Goal: Task Accomplishment & Management: Use online tool/utility

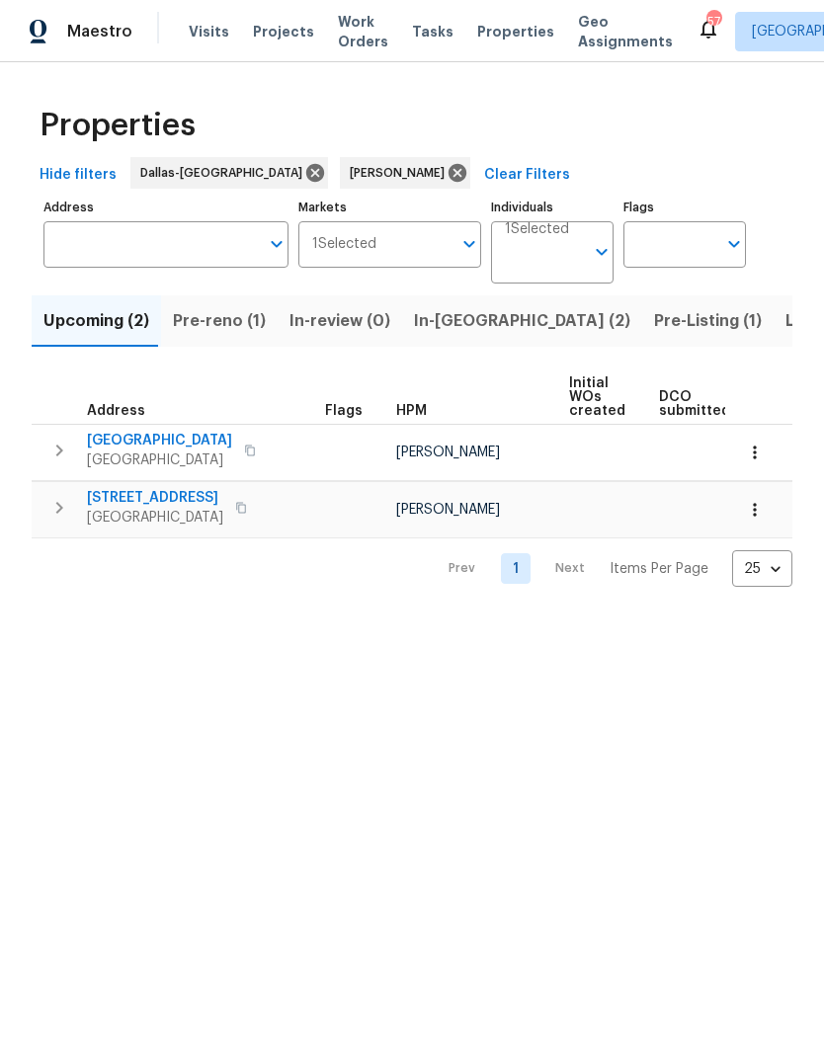
click at [208, 315] on span "Pre-reno (1)" at bounding box center [219, 321] width 93 height 28
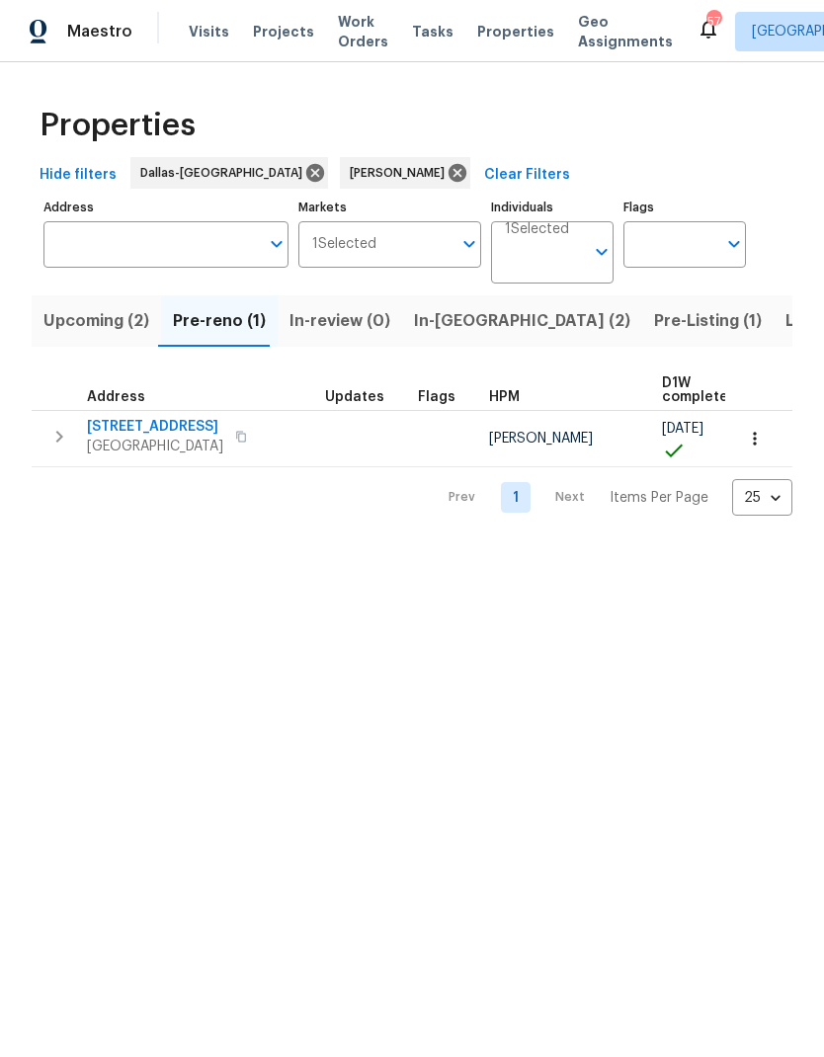
click at [42, 433] on button "button" at bounding box center [60, 437] width 40 height 40
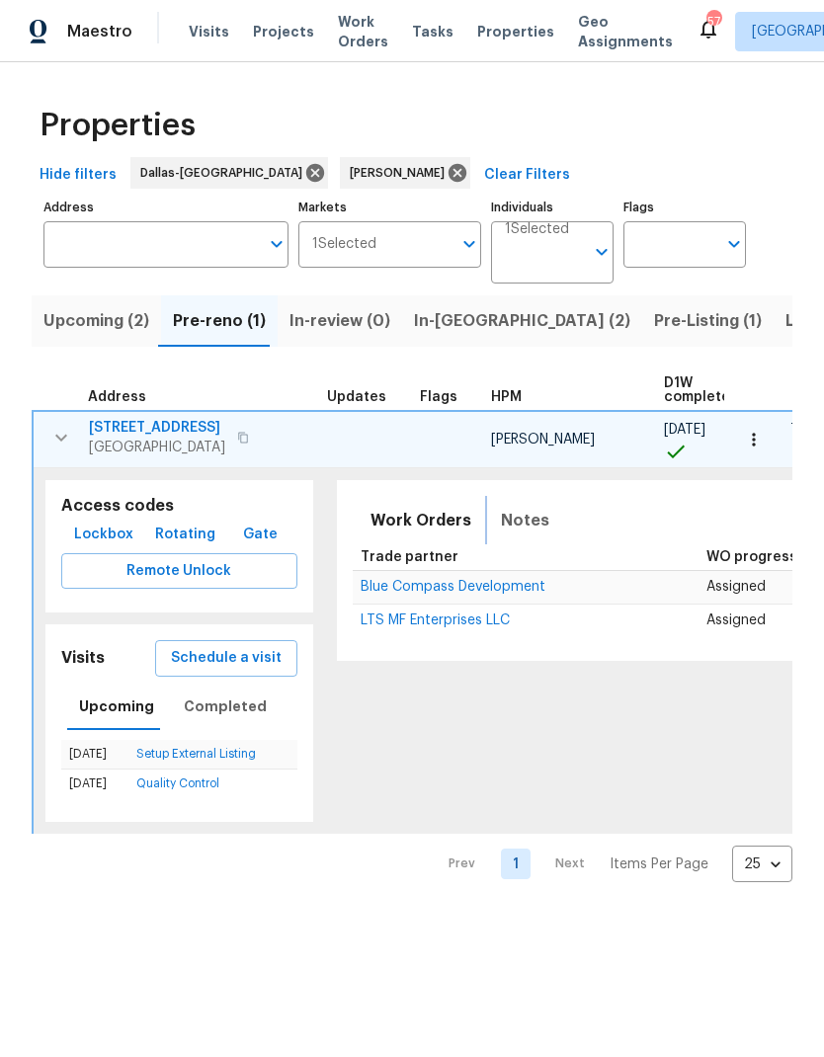
click at [501, 520] on span "Notes" at bounding box center [525, 521] width 48 height 28
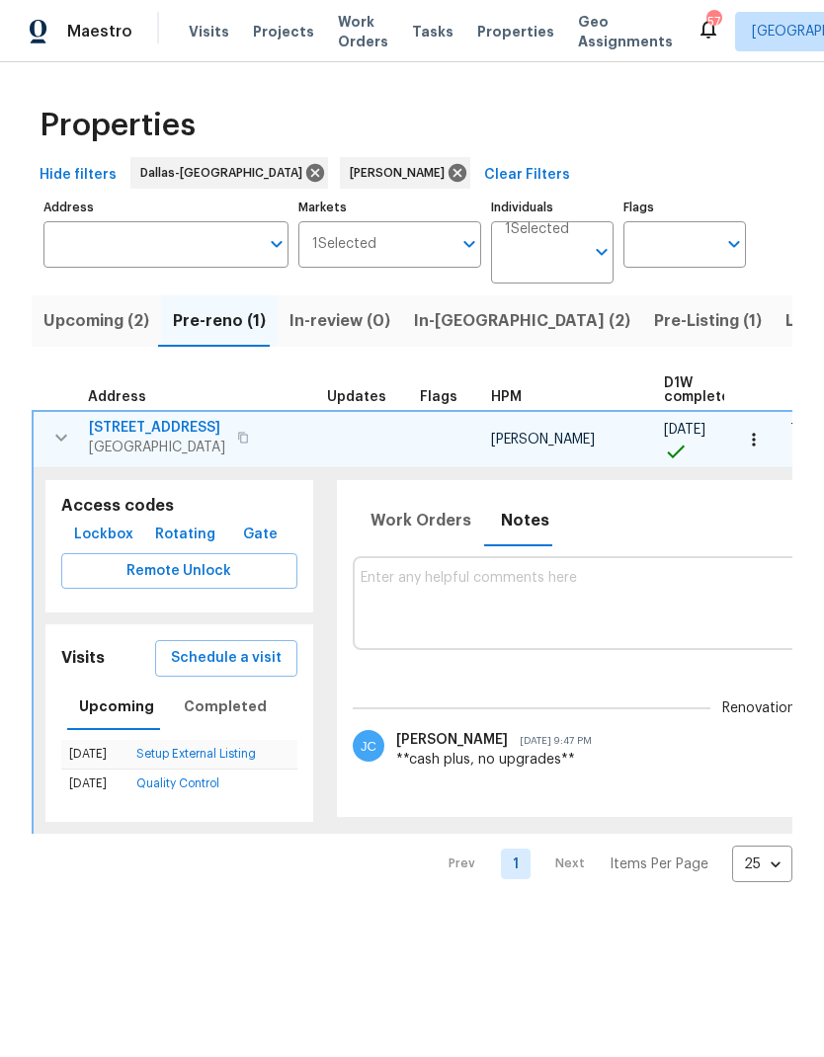
click at [665, 620] on textarea at bounding box center [759, 603] width 796 height 66
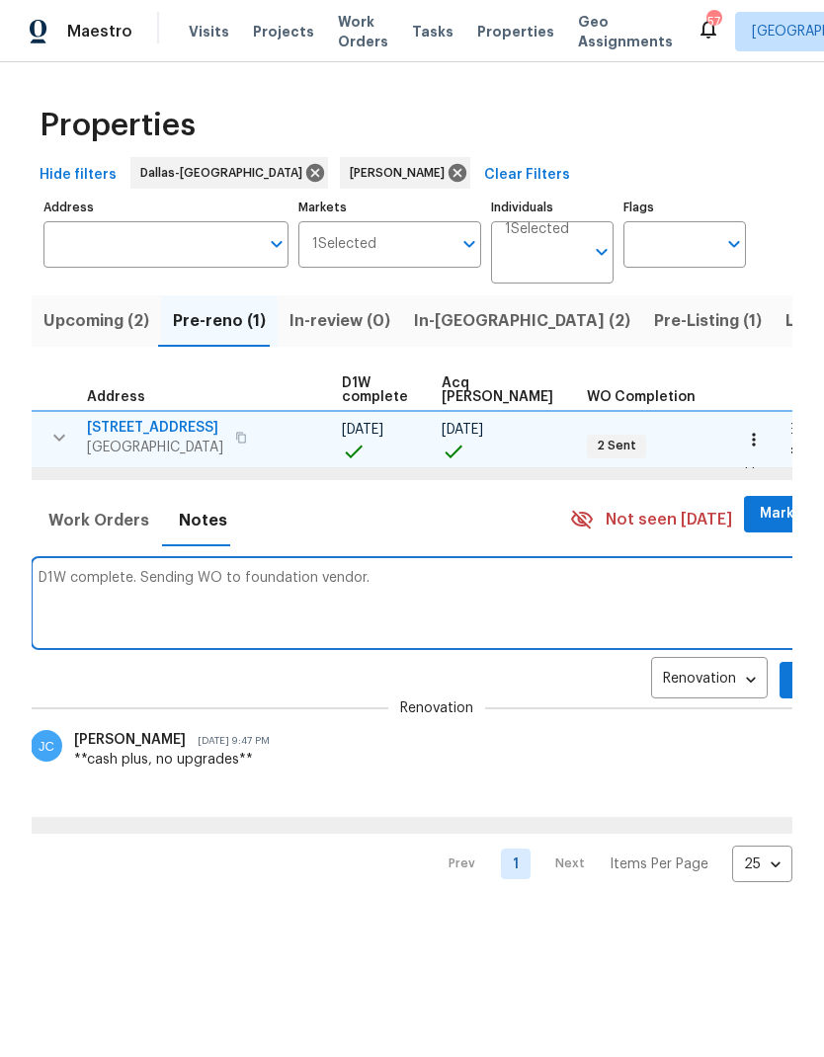
scroll to position [0, 321]
type textarea "D1W complete. Sending WO to foundation vendor."
click at [781, 665] on button "Add" at bounding box center [812, 680] width 63 height 37
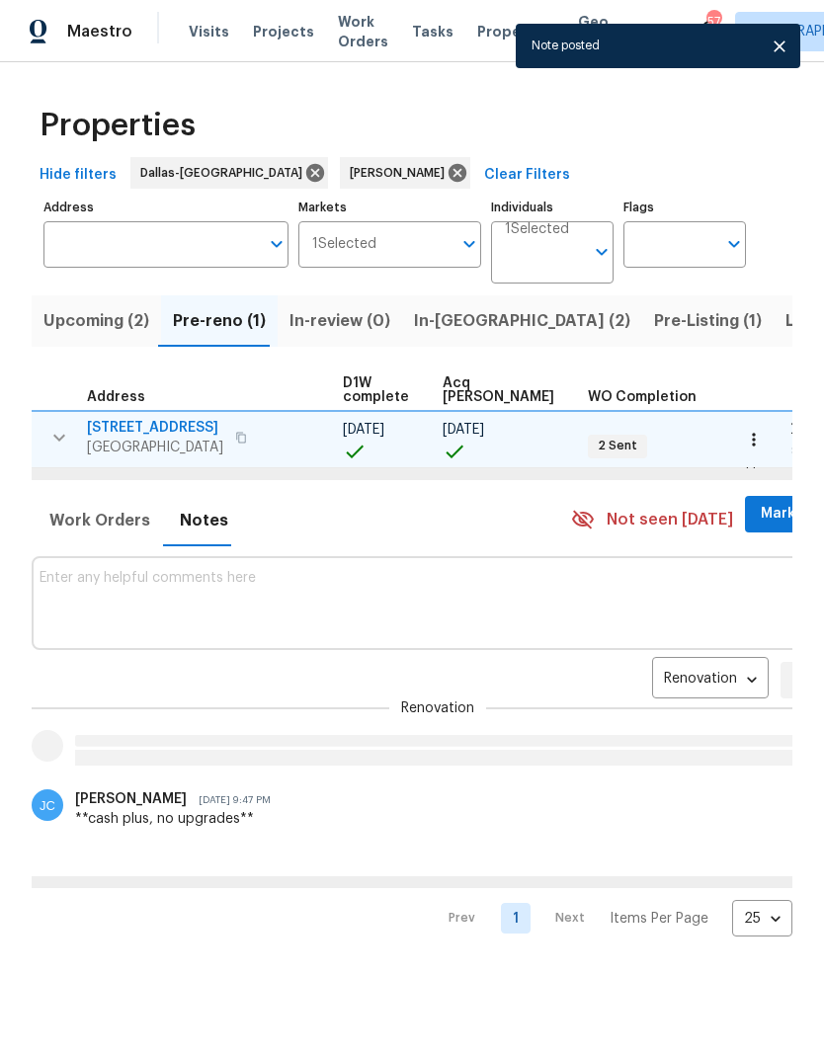
click at [761, 507] on span "Mark Seen" at bounding box center [797, 514] width 73 height 25
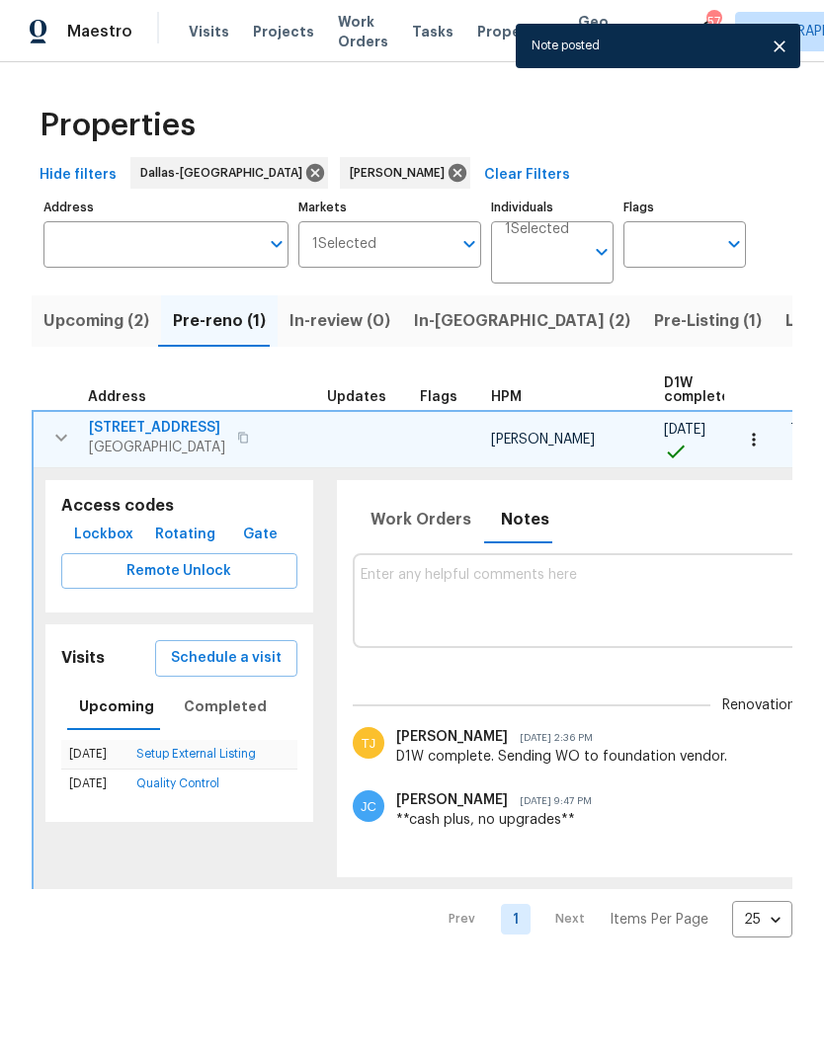
scroll to position [0, 0]
click at [56, 436] on icon "button" at bounding box center [61, 438] width 24 height 24
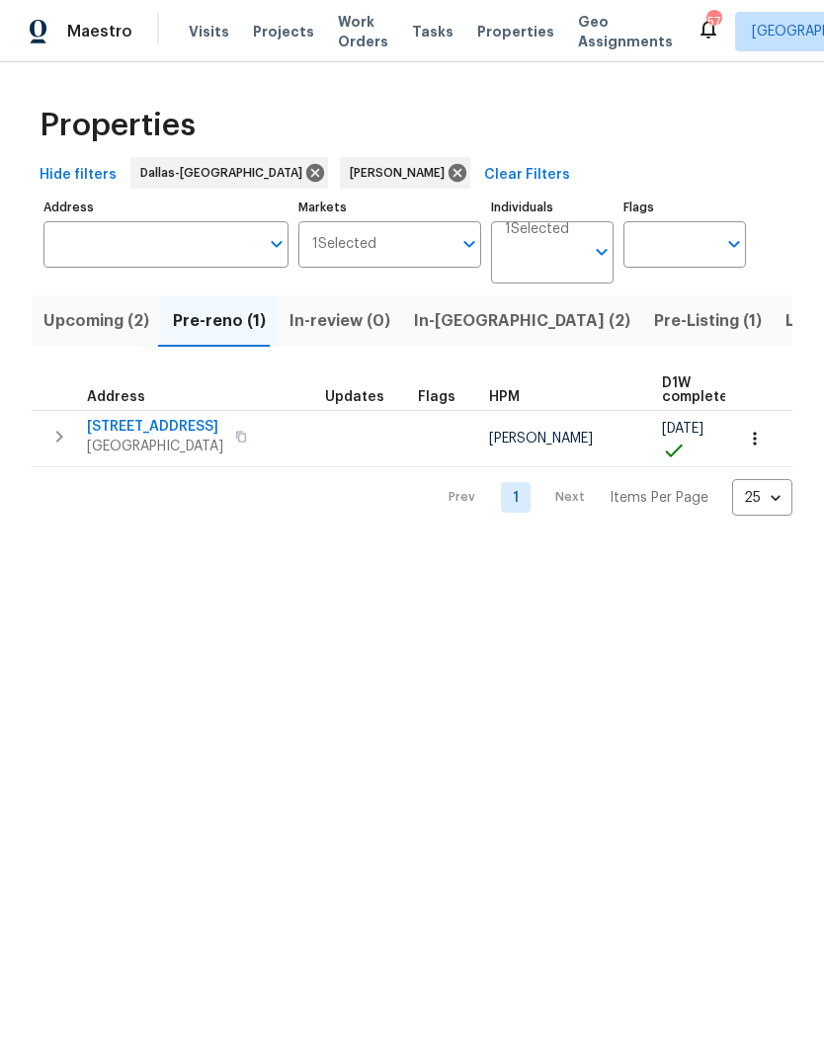
click at [98, 320] on span "Upcoming (2)" at bounding box center [96, 321] width 106 height 28
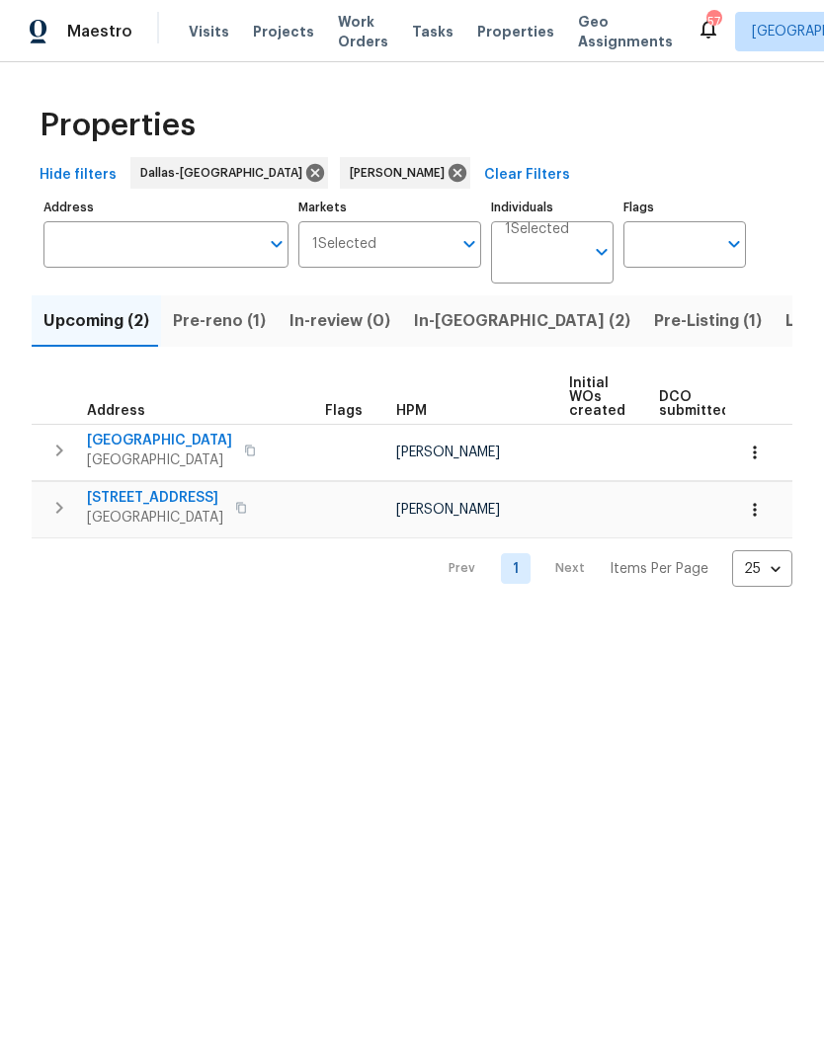
click at [60, 453] on icon "button" at bounding box center [59, 451] width 7 height 12
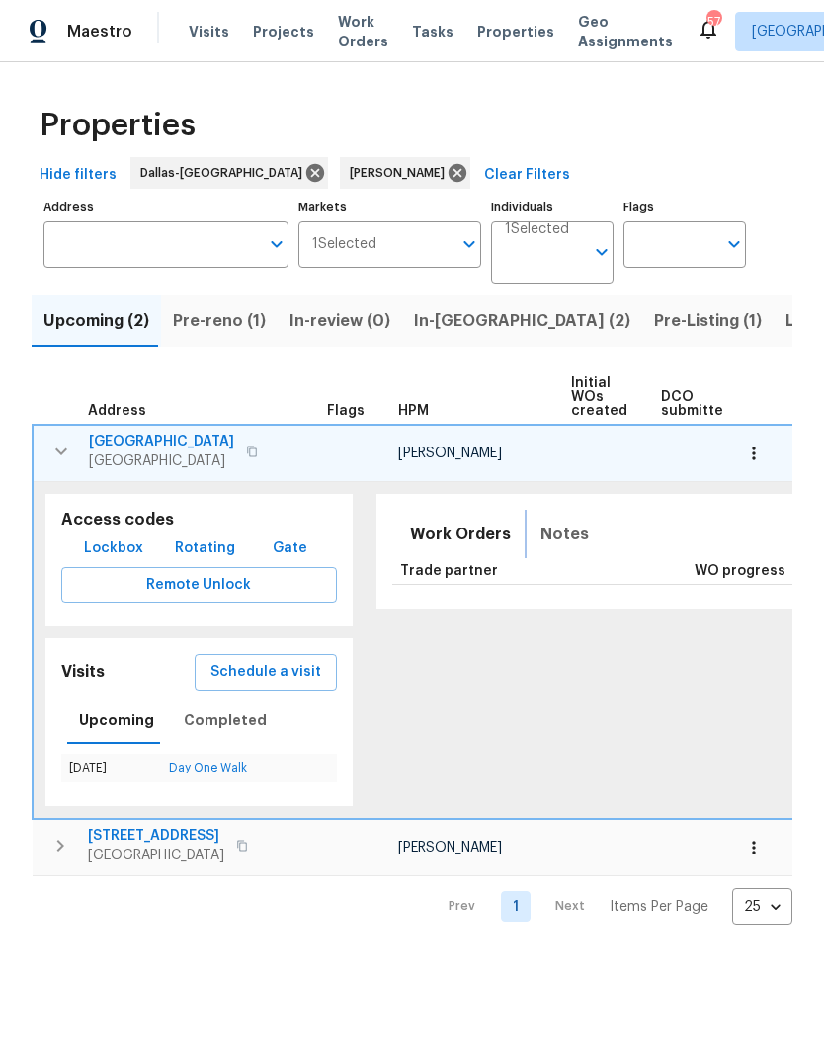
click at [546, 533] on span "Notes" at bounding box center [565, 535] width 48 height 28
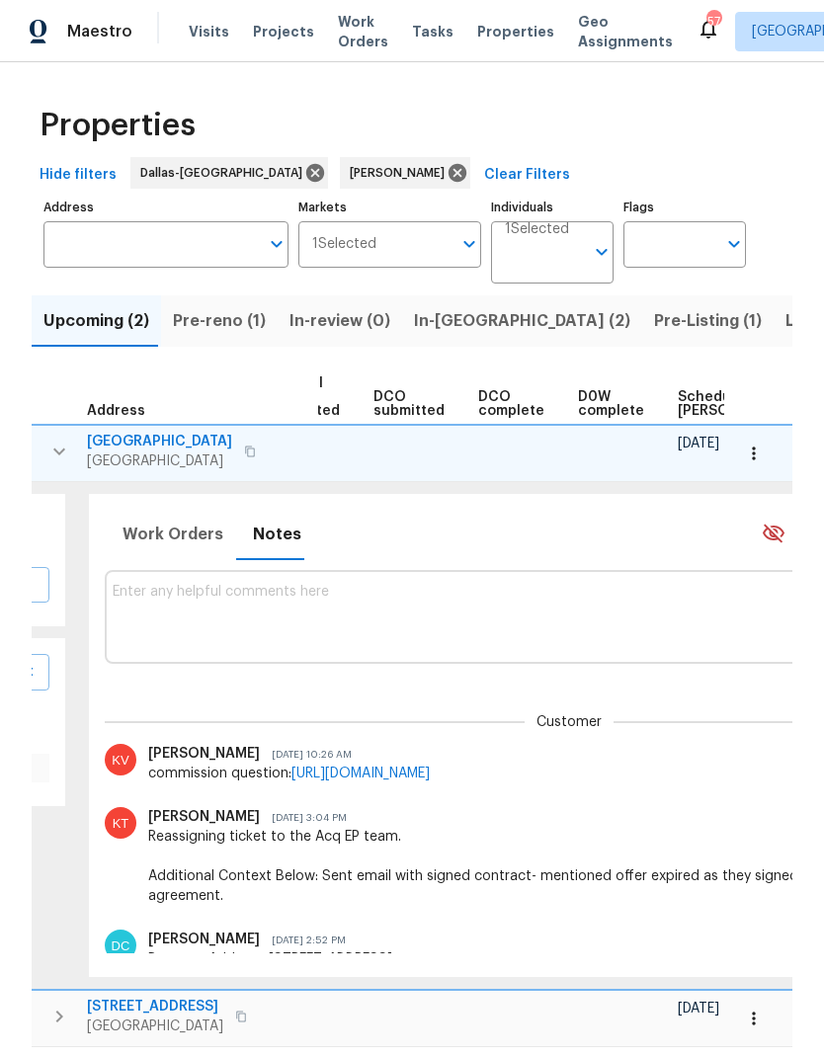
click at [754, 447] on icon "button" at bounding box center [753, 453] width 3 height 13
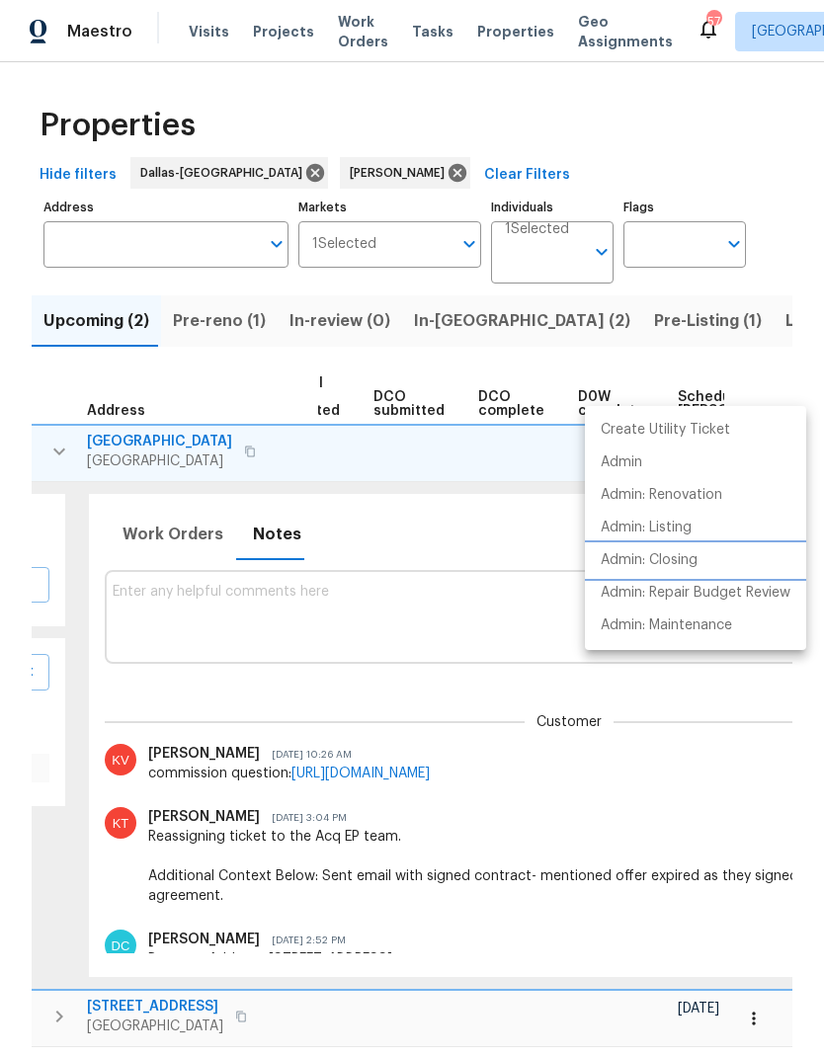
click at [693, 555] on p "Admin: Closing" at bounding box center [649, 560] width 97 height 21
click at [522, 541] on div at bounding box center [412, 528] width 824 height 1057
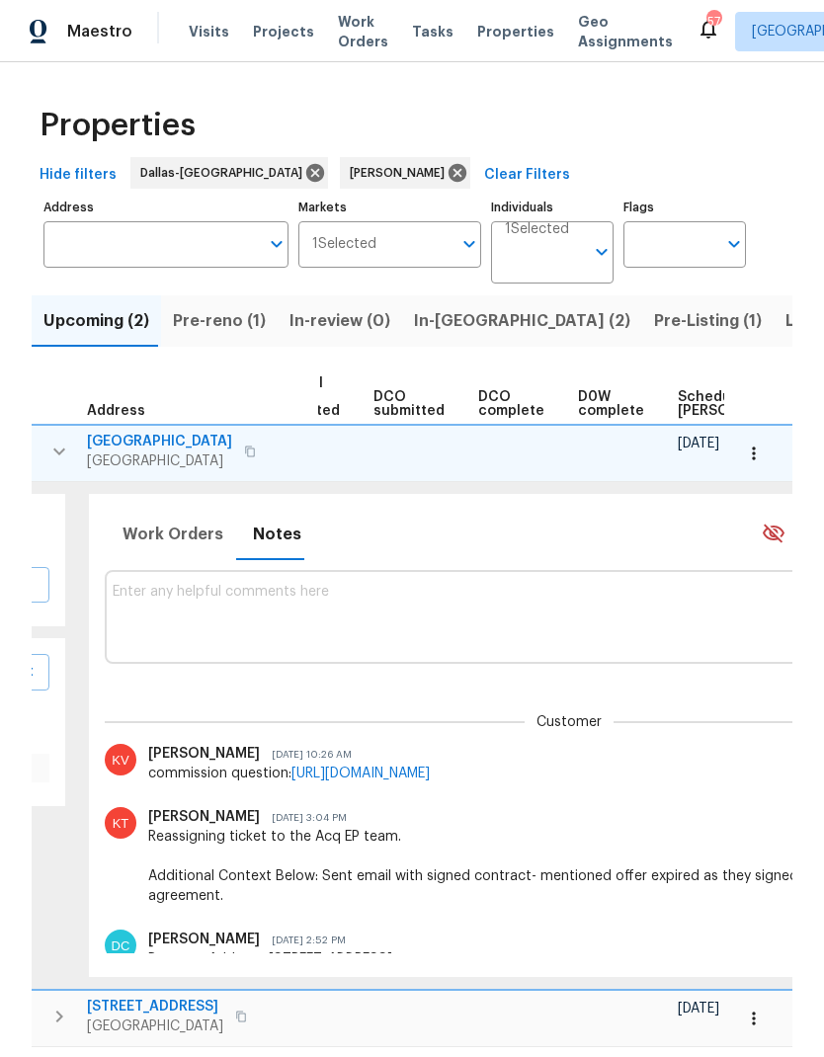
click at [763, 432] on button "button" at bounding box center [753, 453] width 43 height 43
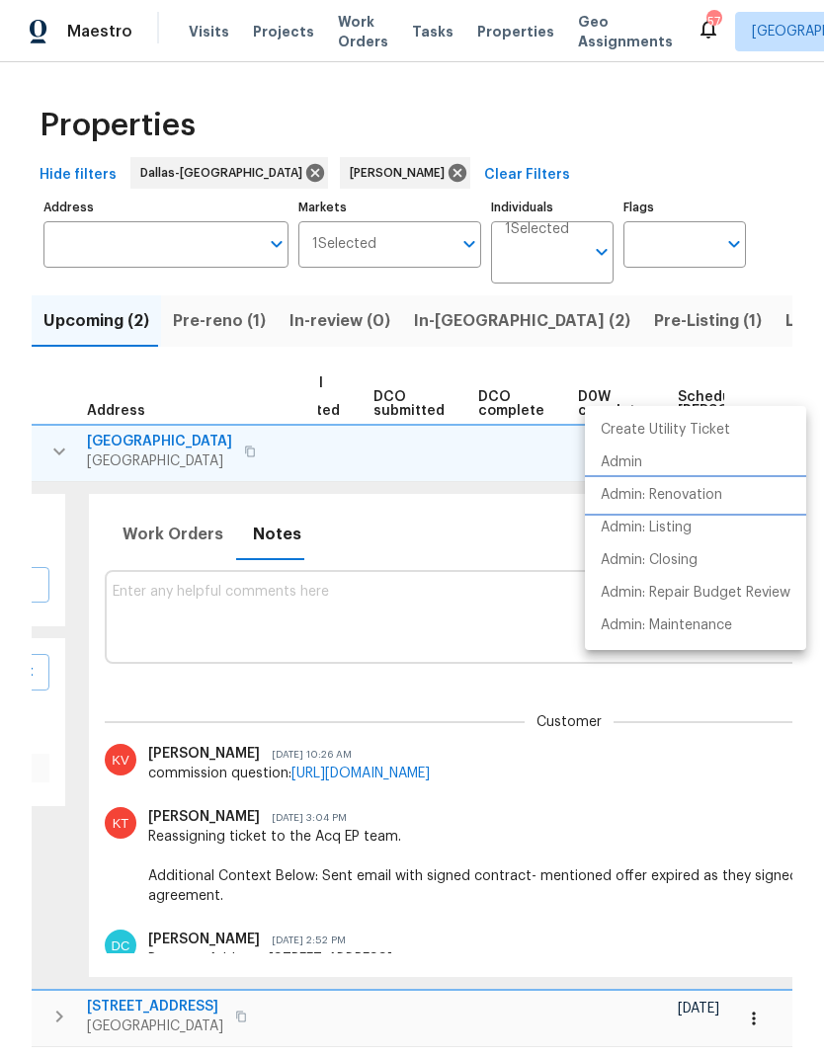
click at [701, 490] on p "Admin: Renovation" at bounding box center [662, 495] width 122 height 21
click at [651, 67] on div at bounding box center [412, 528] width 824 height 1057
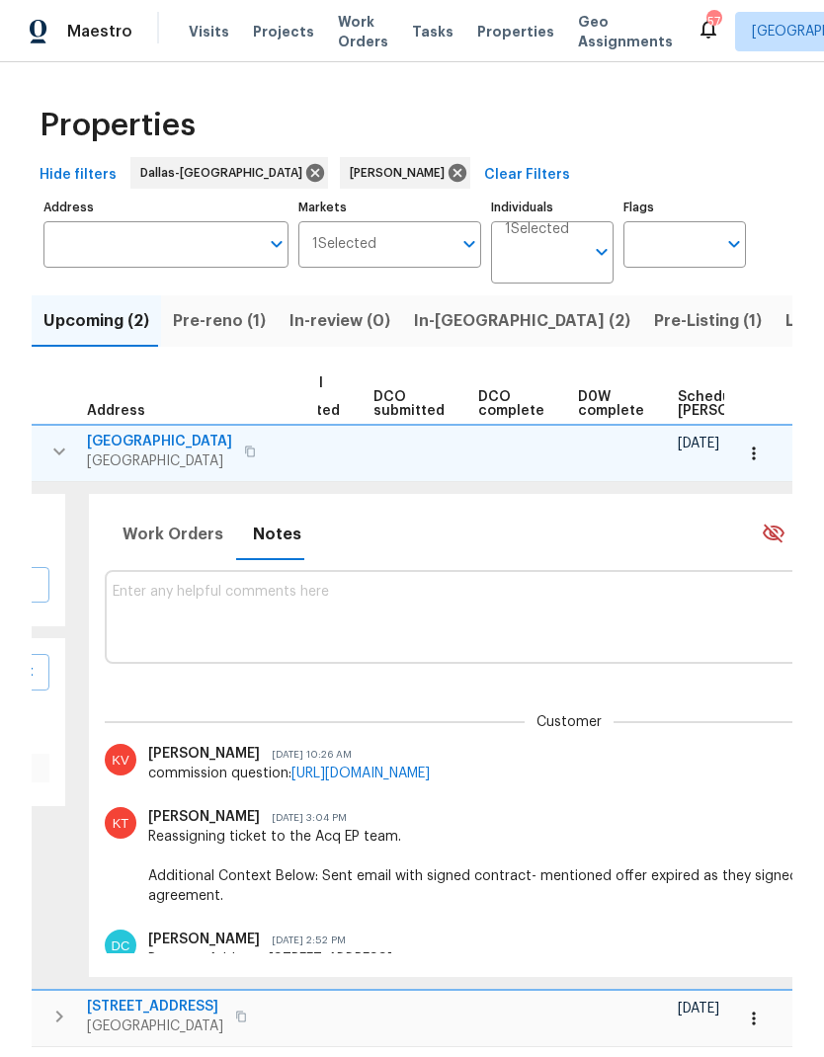
click at [445, 295] on button "In-[GEOGRAPHIC_DATA] (2)" at bounding box center [522, 320] width 240 height 51
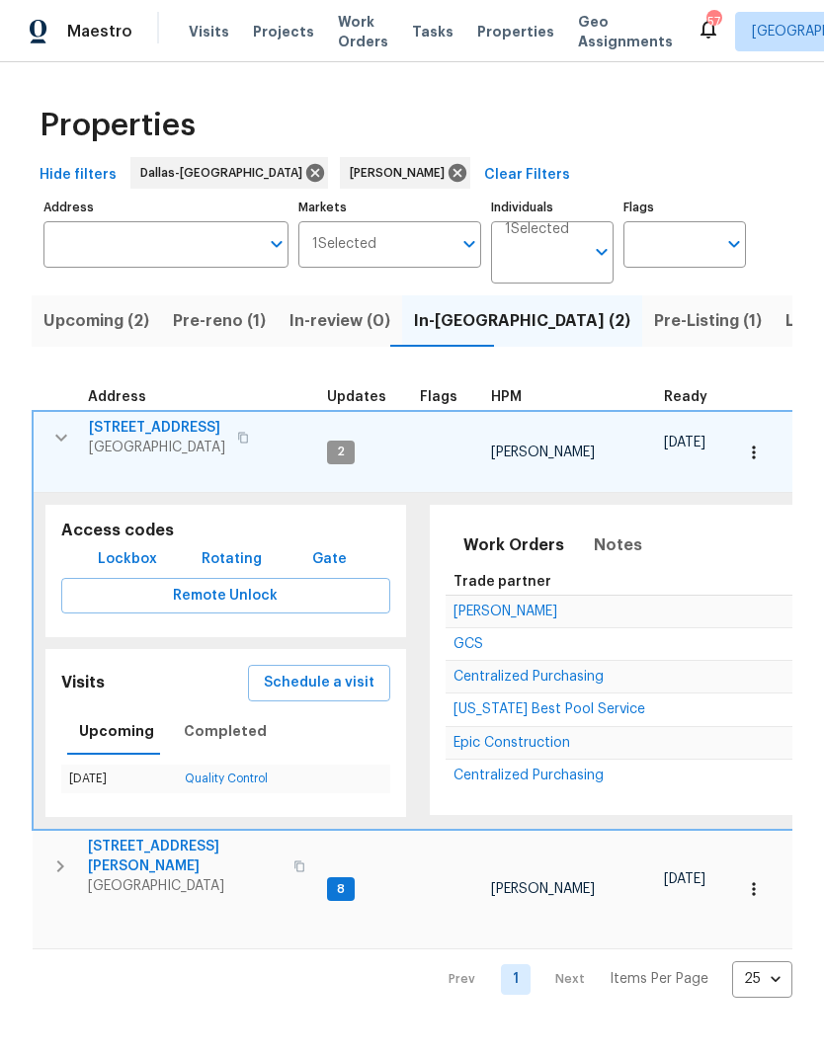
click at [66, 438] on icon "button" at bounding box center [61, 438] width 24 height 24
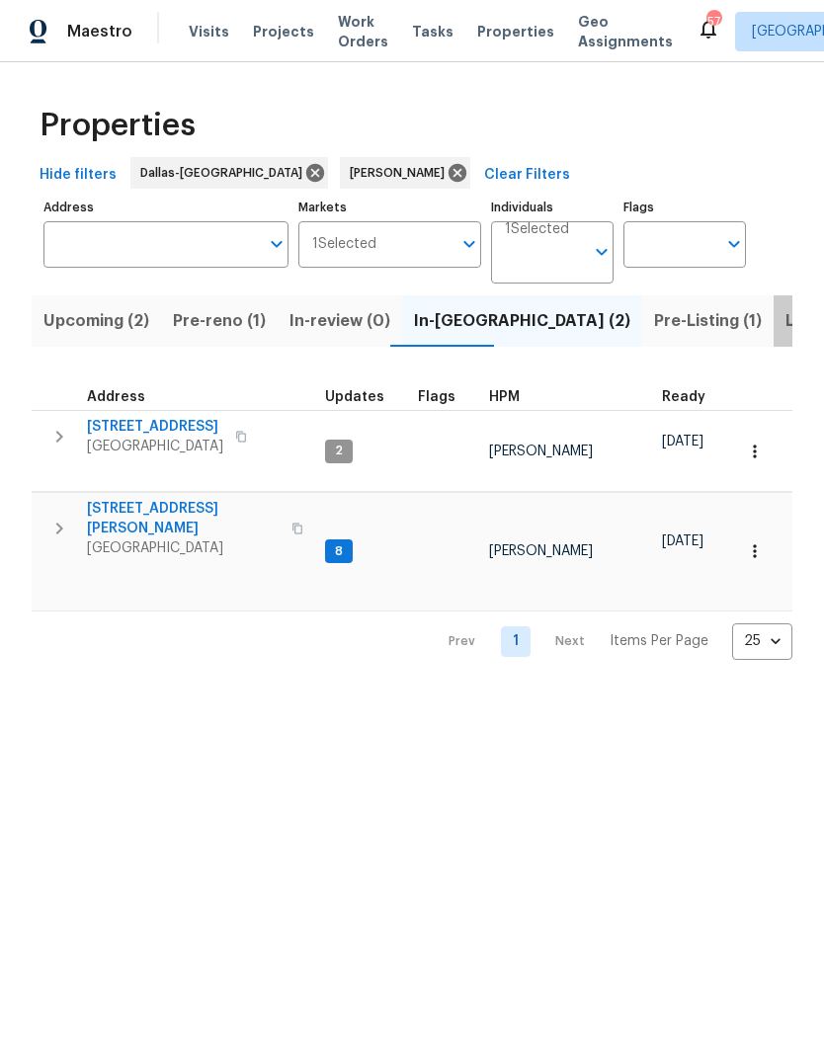
click at [786, 323] on span "Listed (11)" at bounding box center [825, 321] width 78 height 28
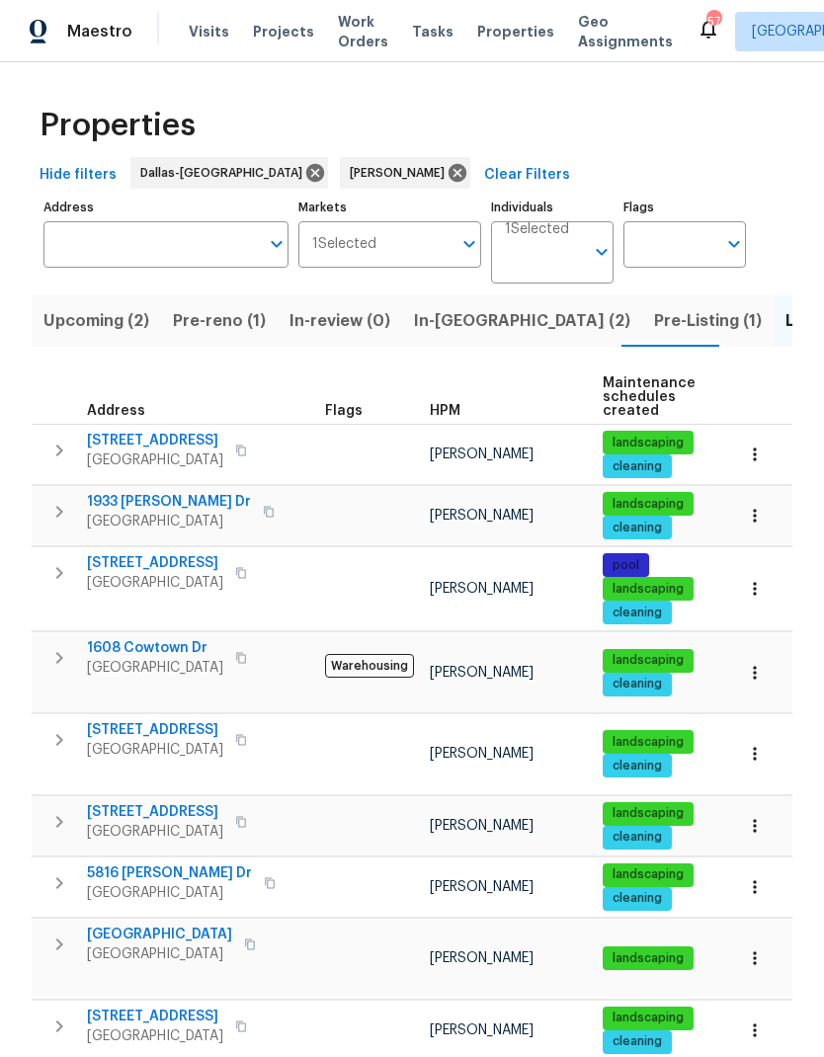
click at [140, 802] on span "[STREET_ADDRESS]" at bounding box center [155, 812] width 136 height 20
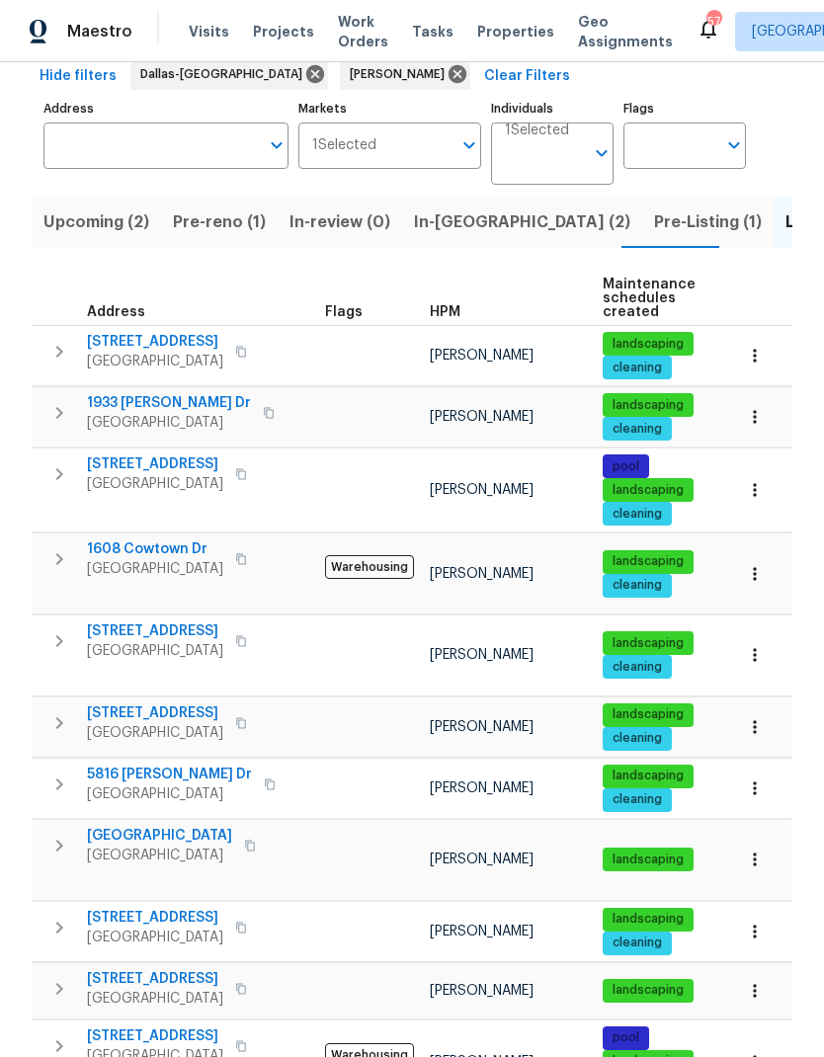
scroll to position [98, 0]
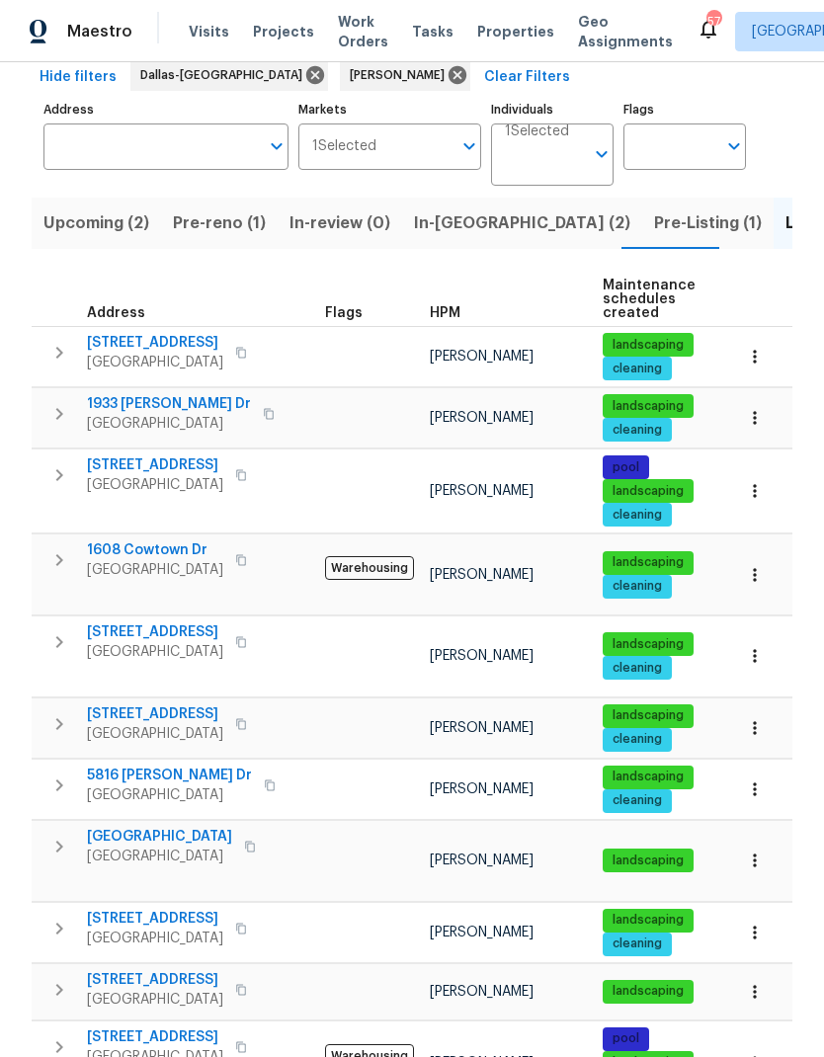
click at [654, 221] on span "Pre-Listing (1)" at bounding box center [708, 223] width 108 height 28
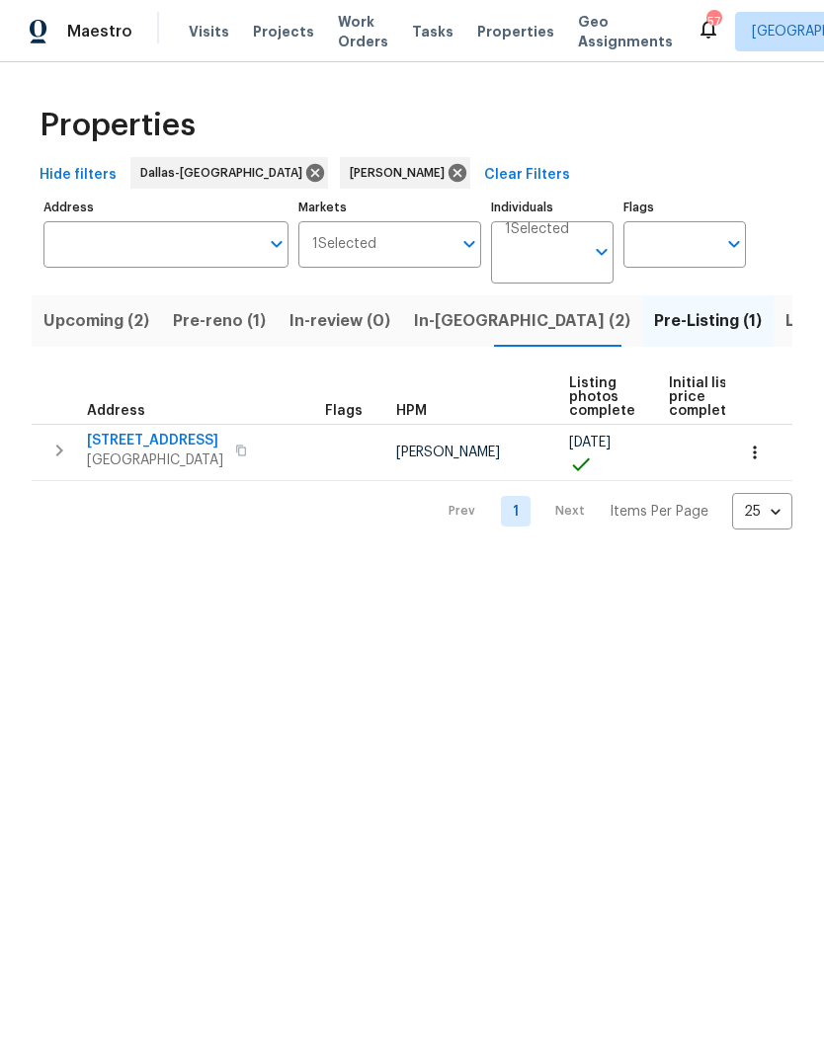
click at [156, 434] on span "[STREET_ADDRESS]" at bounding box center [155, 441] width 136 height 20
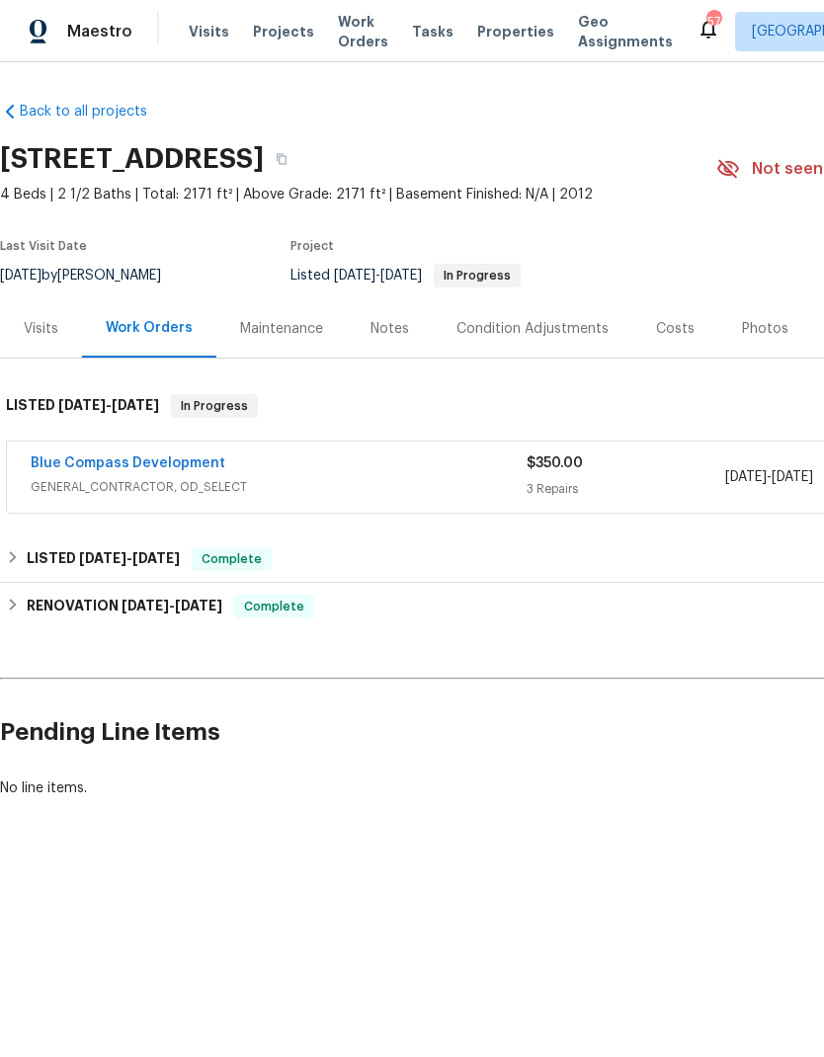
click at [129, 458] on link "Blue Compass Development" at bounding box center [128, 464] width 195 height 14
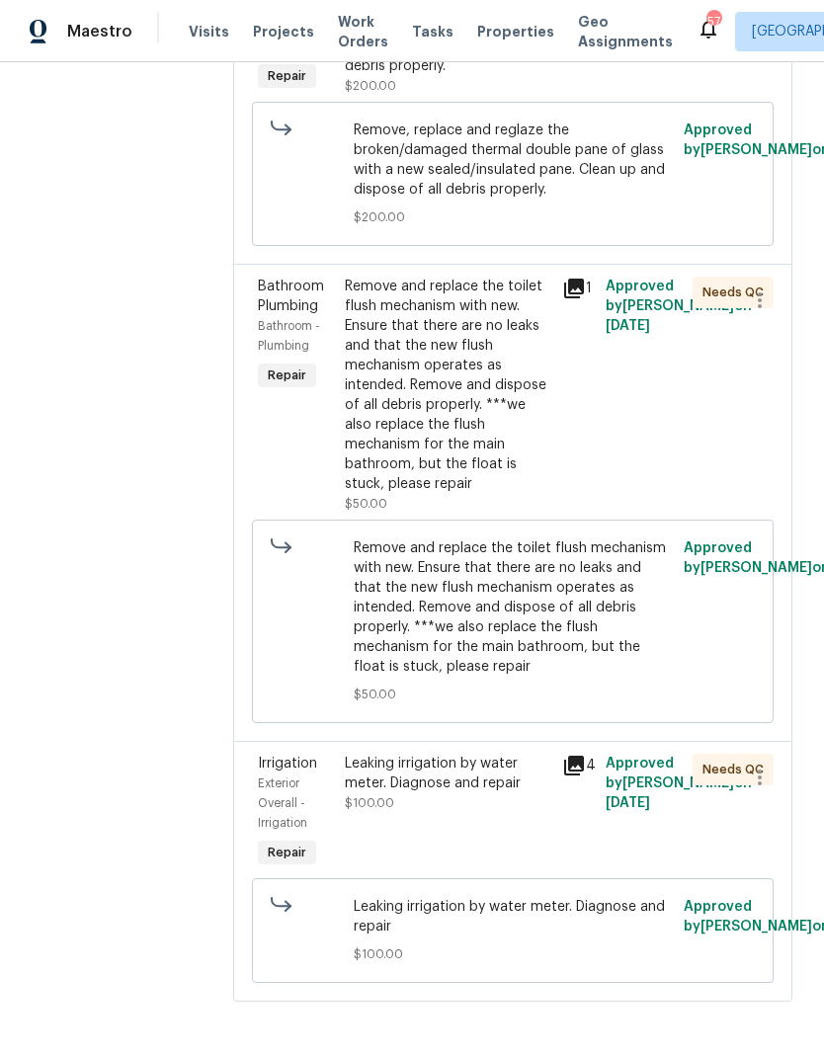
scroll to position [468, 0]
click at [535, 793] on div "Leaking irrigation by water meter. Diagnose and repair" at bounding box center [448, 774] width 206 height 40
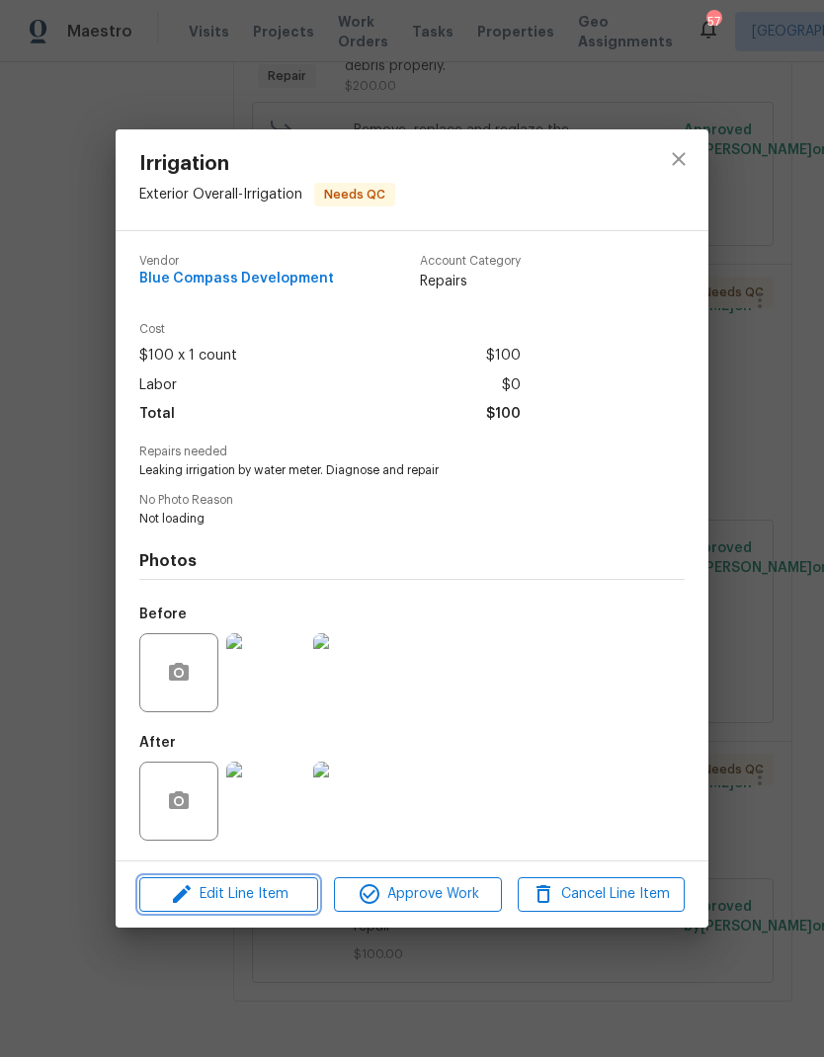
click at [277, 895] on span "Edit Line Item" at bounding box center [228, 894] width 167 height 25
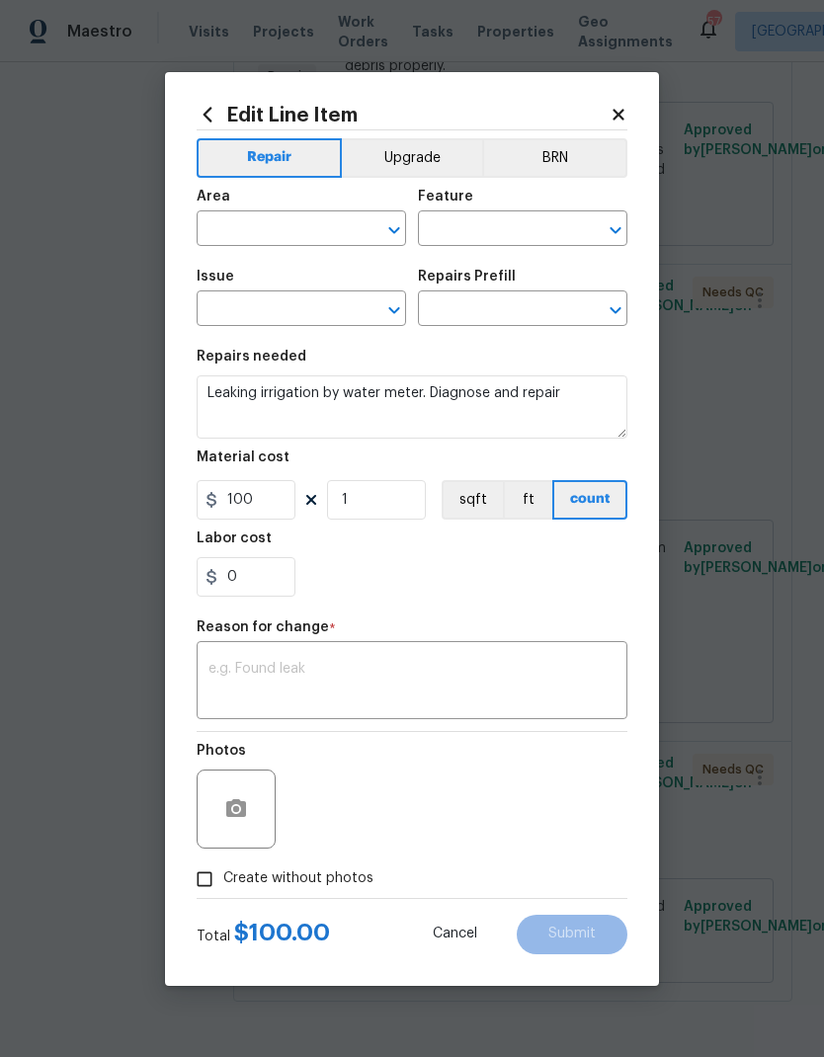
type input "Exterior Overall"
type input "Irrigation"
type input "Replace sprinkler head $20.00"
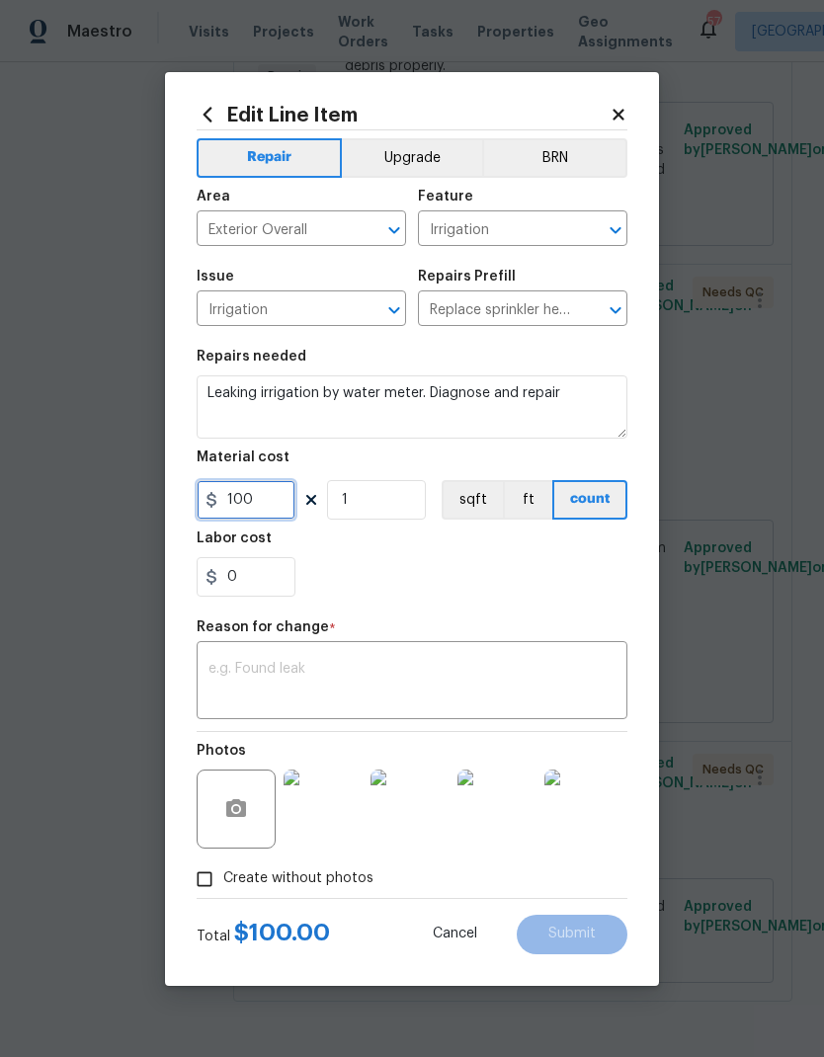
click at [281, 503] on input "100" at bounding box center [246, 500] width 99 height 40
type input "200"
click at [514, 638] on div "Reason for change *" at bounding box center [412, 634] width 431 height 26
click at [479, 684] on textarea at bounding box center [411, 683] width 407 height 42
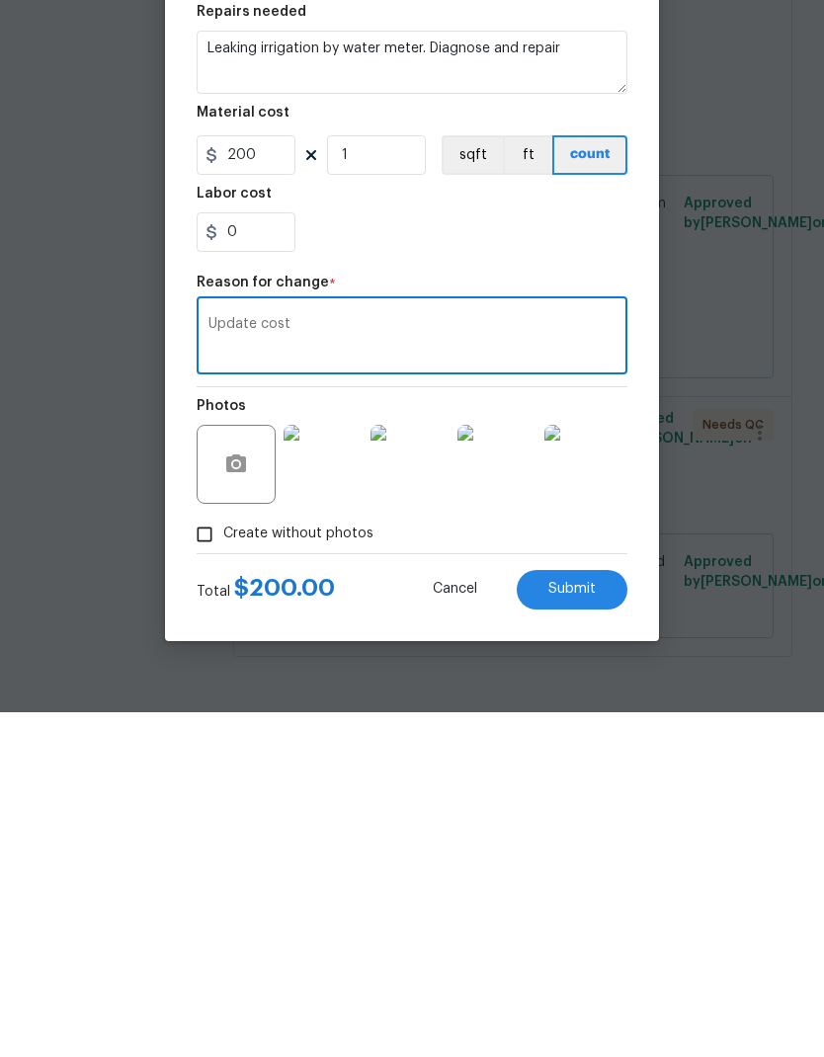
type textarea "Update cost"
click at [411, 557] on div "0" at bounding box center [412, 577] width 431 height 40
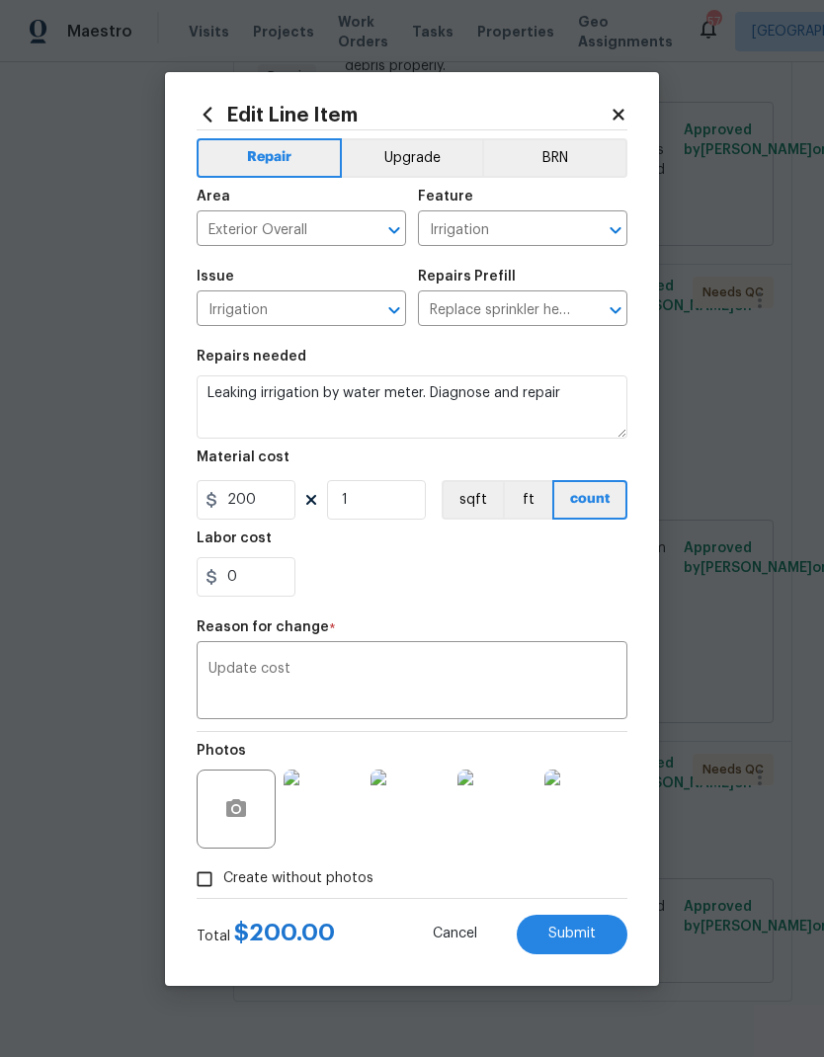
click at [582, 929] on span "Submit" at bounding box center [571, 934] width 47 height 15
type input "100"
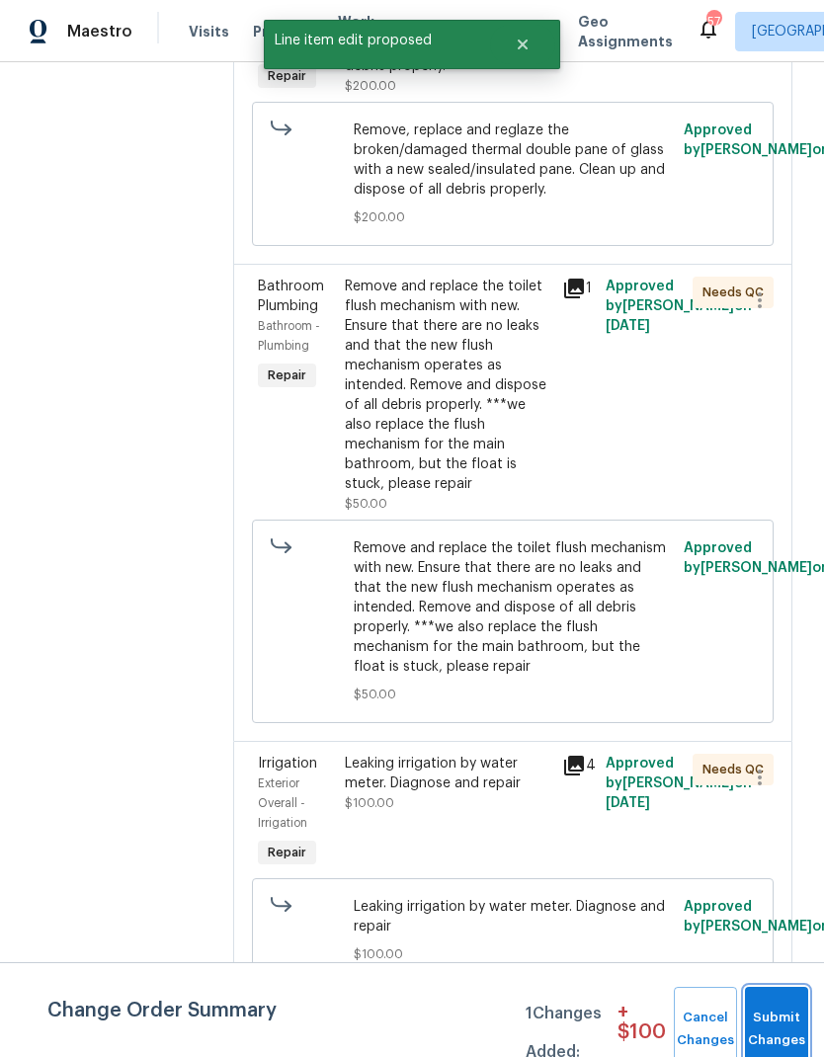
click at [784, 1038] on span "Submit Changes" at bounding box center [776, 1029] width 43 height 45
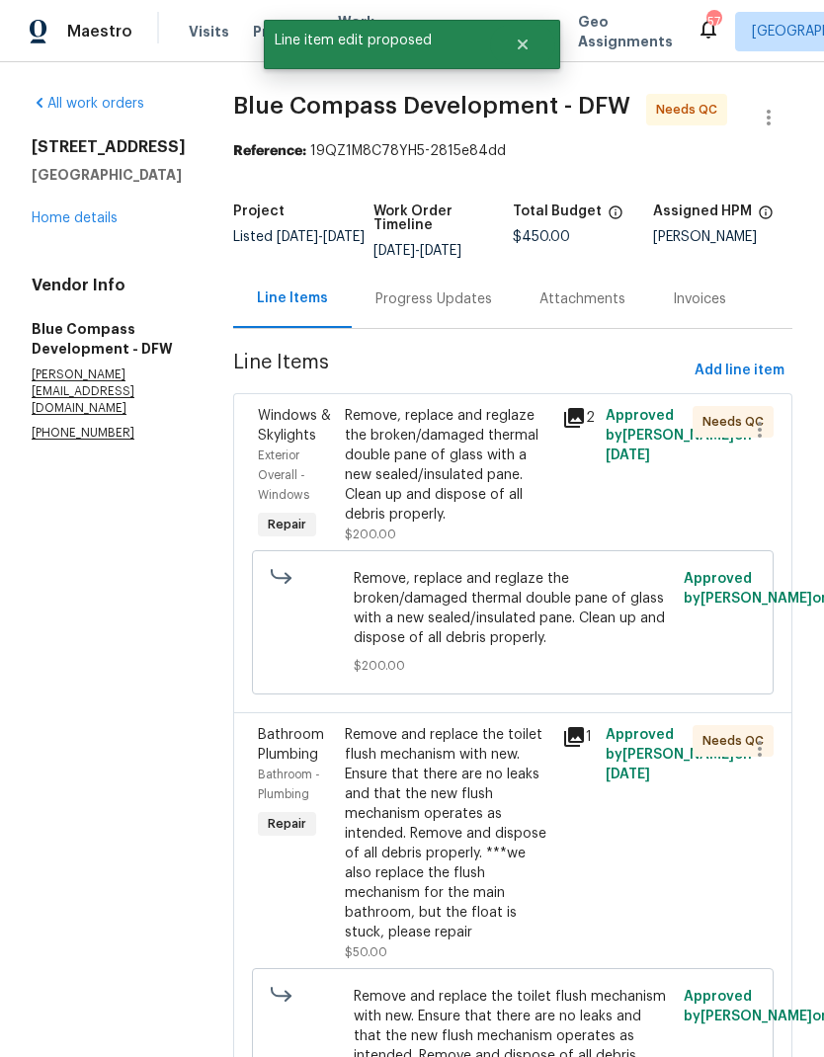
scroll to position [0, 0]
click at [72, 211] on link "Home details" at bounding box center [75, 218] width 86 height 14
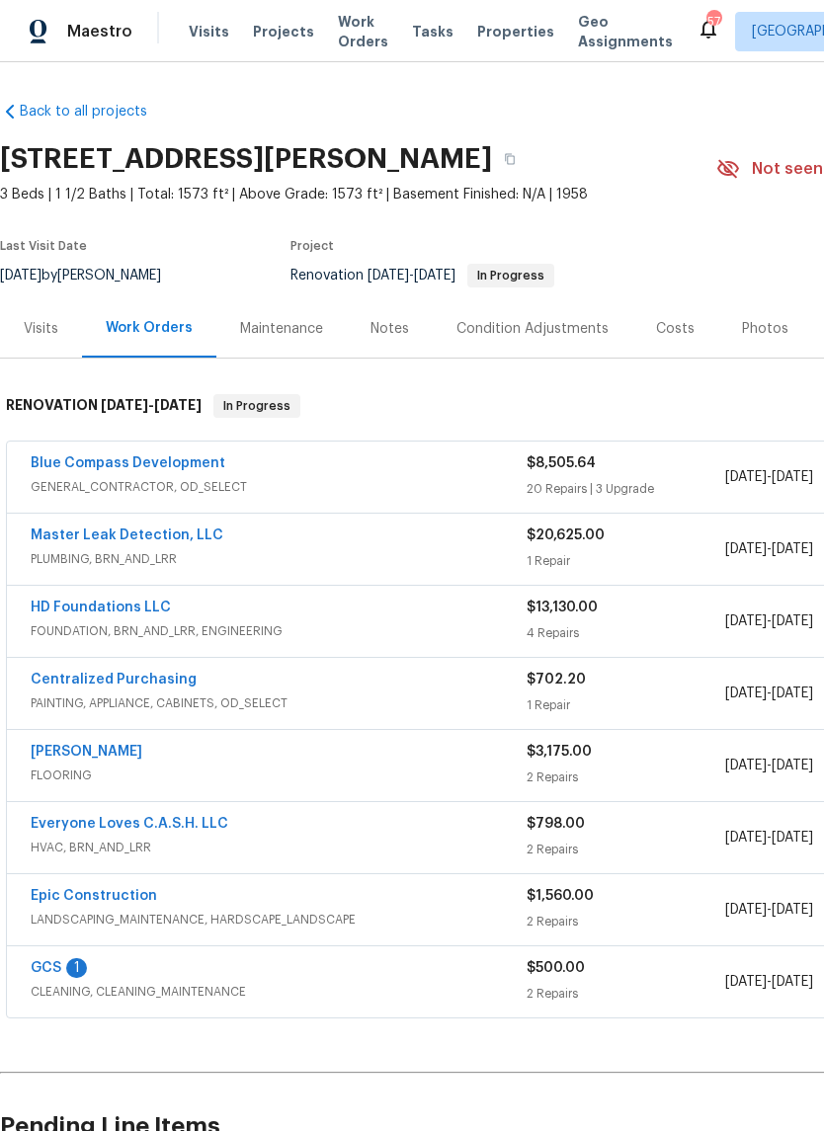
click at [182, 459] on link "Blue Compass Development" at bounding box center [128, 464] width 195 height 14
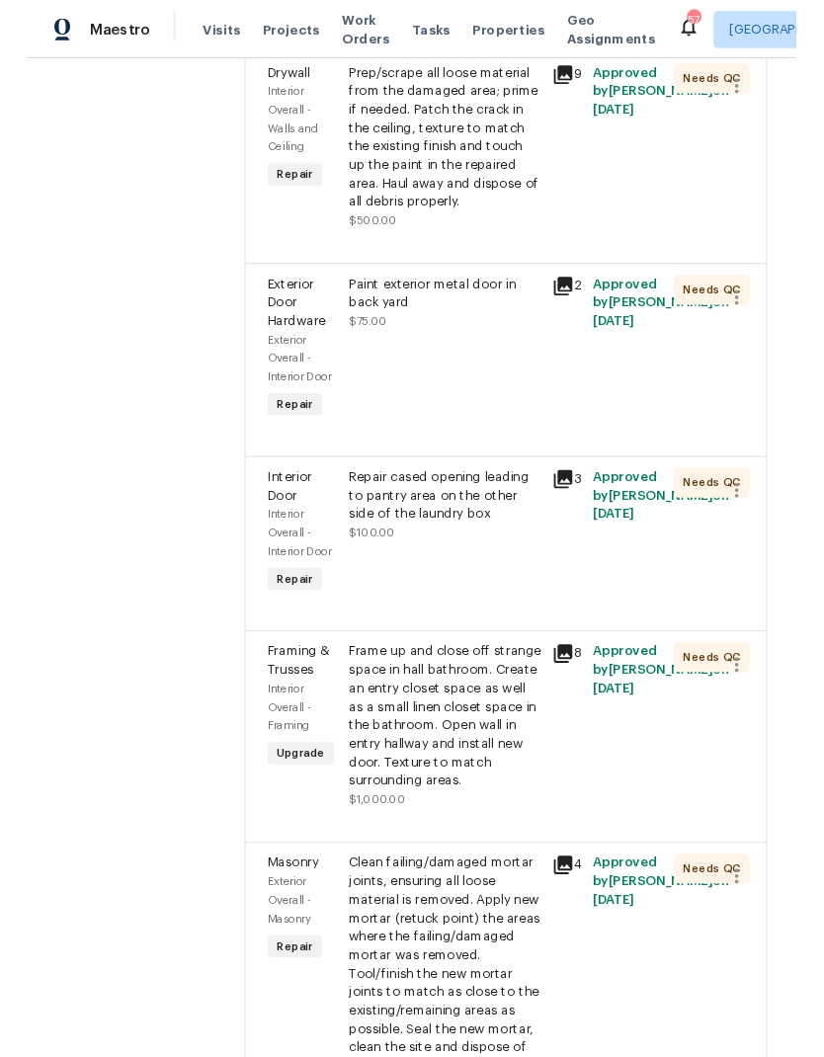
scroll to position [2833, 0]
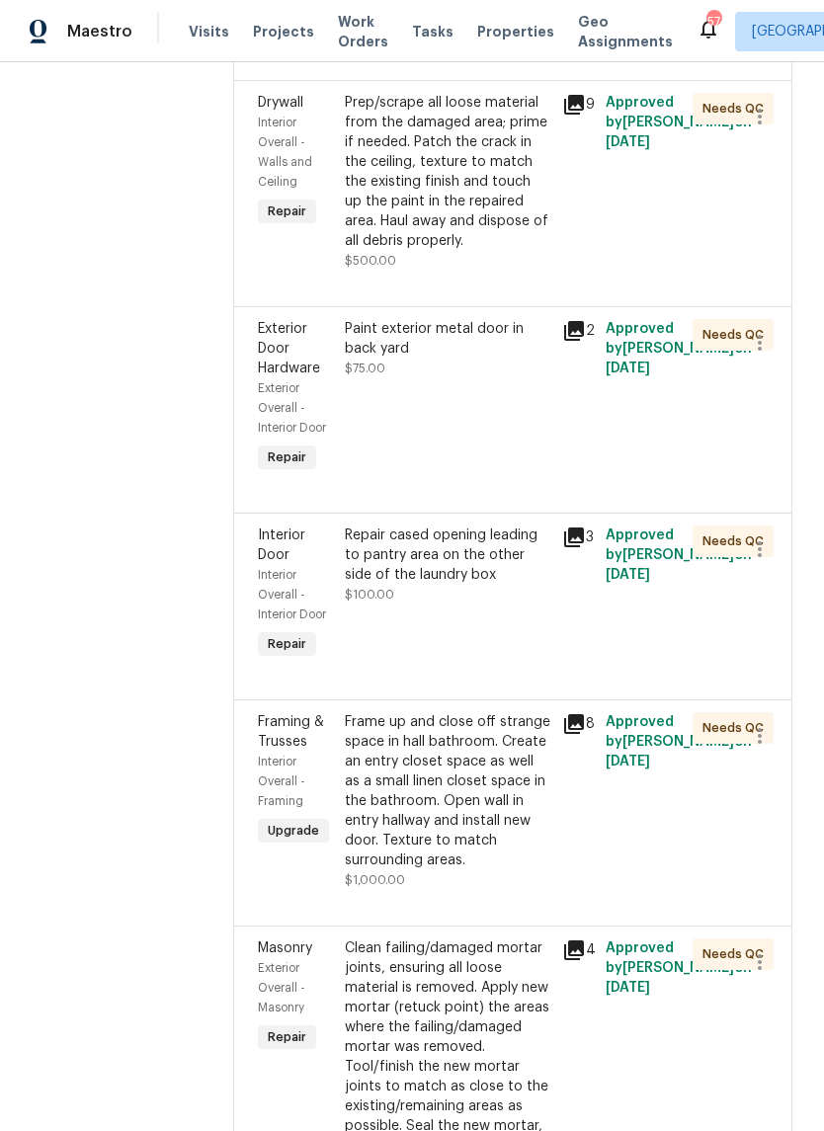
click at [499, 251] on div "Prep/scrape all loose material from the damaged area; prime if needed. Patch th…" at bounding box center [448, 172] width 206 height 158
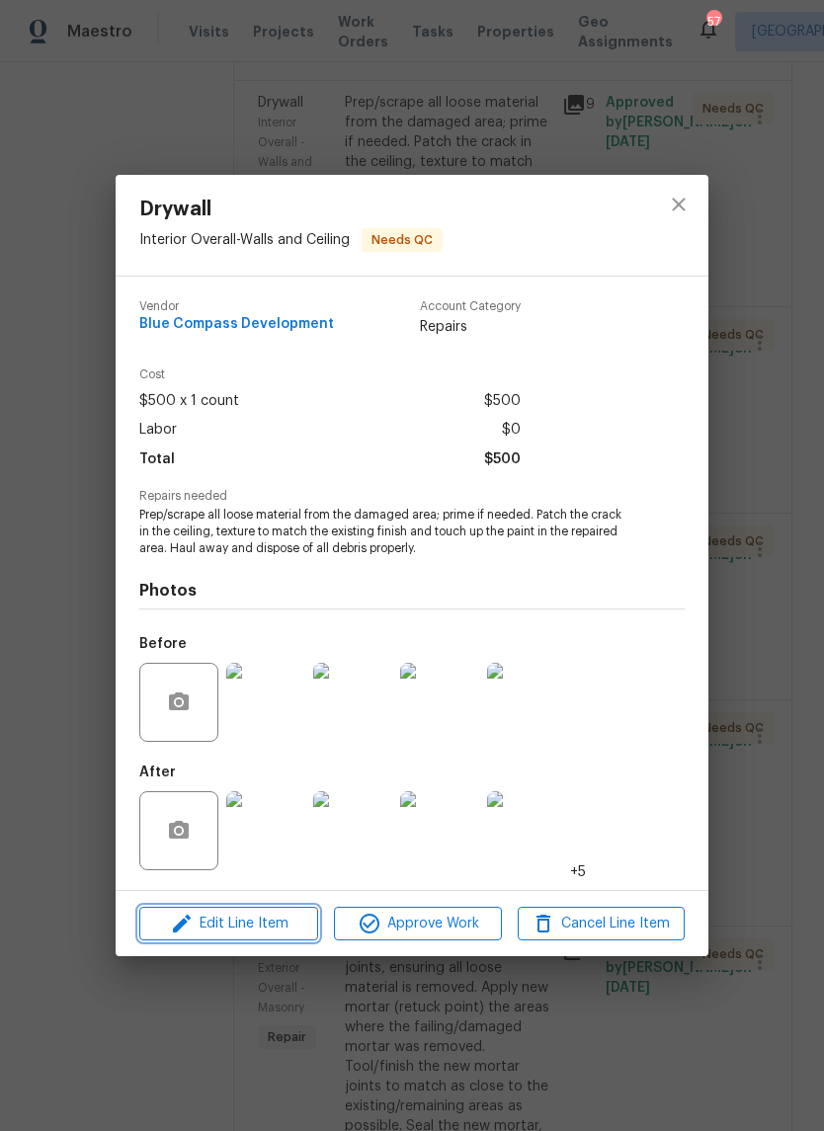
click at [263, 917] on span "Edit Line Item" at bounding box center [228, 924] width 167 height 25
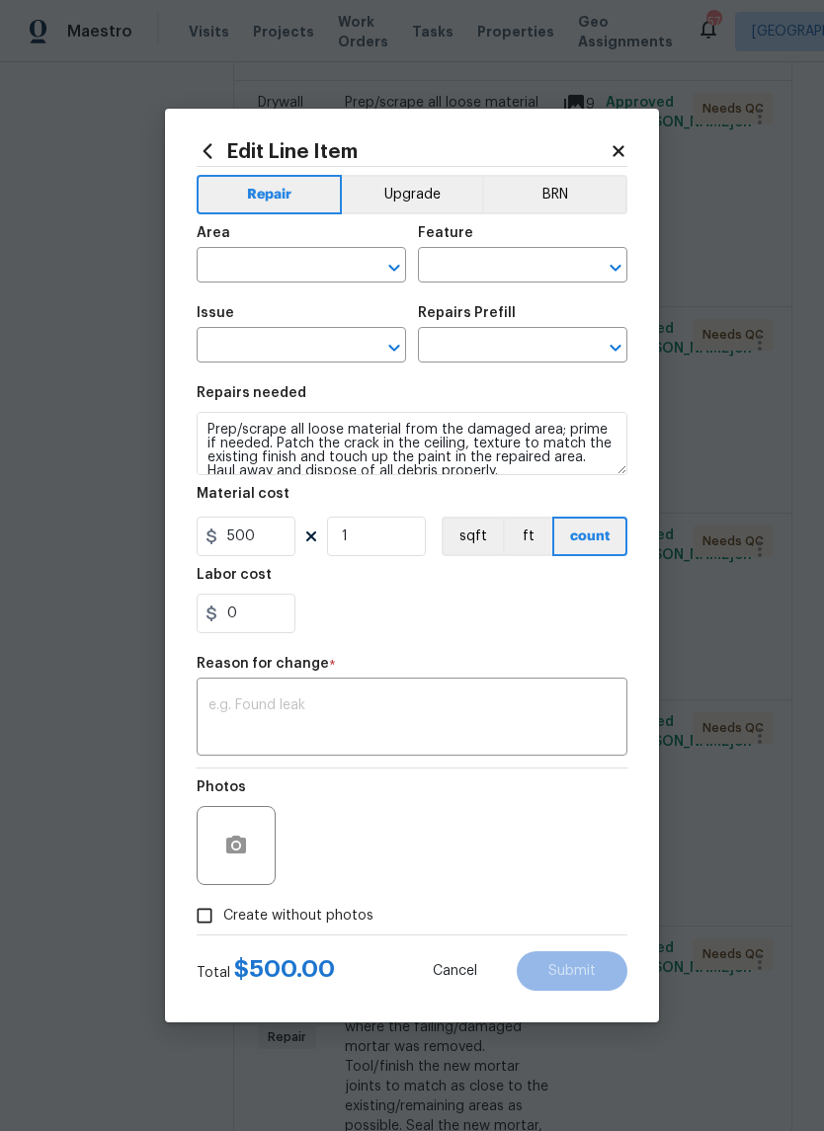
type input "Interior Overall"
type input "Walls and Ceiling"
type input "Drywall"
type input "Patch Crack in Ceiling $25.00"
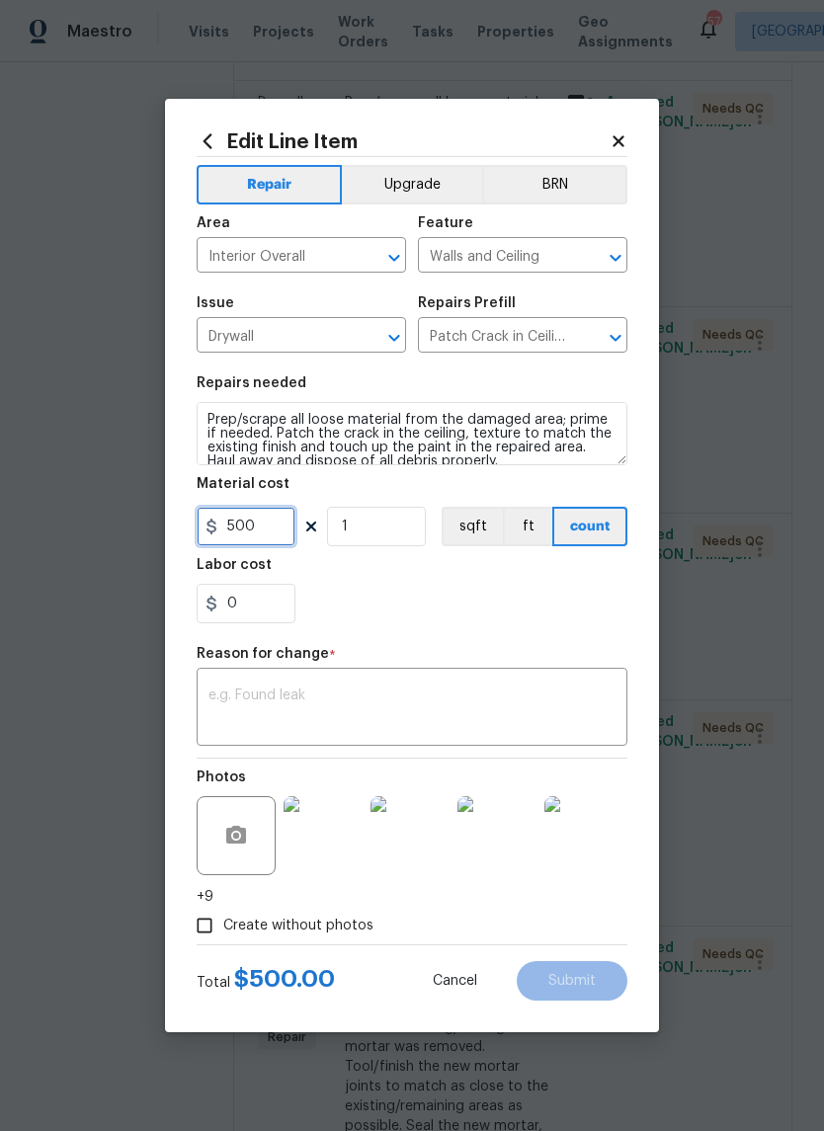
click at [260, 528] on input "500" at bounding box center [246, 527] width 99 height 40
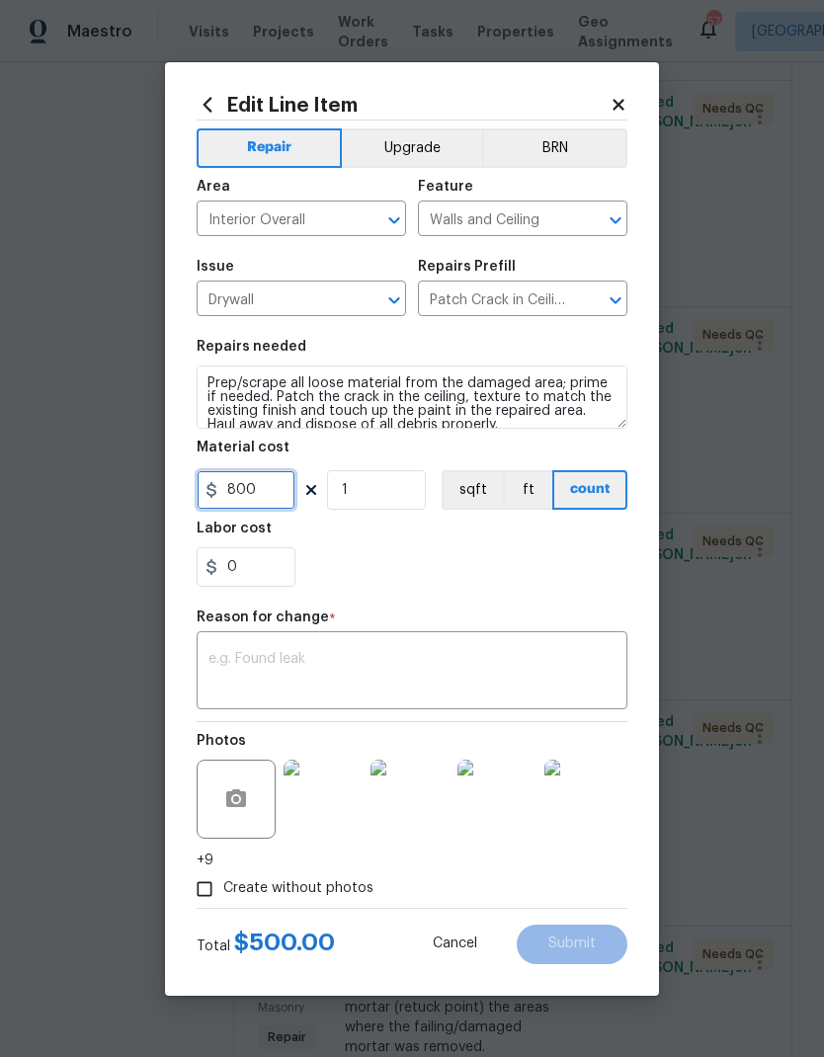
type input "800"
click at [516, 666] on textarea at bounding box center [411, 673] width 407 height 42
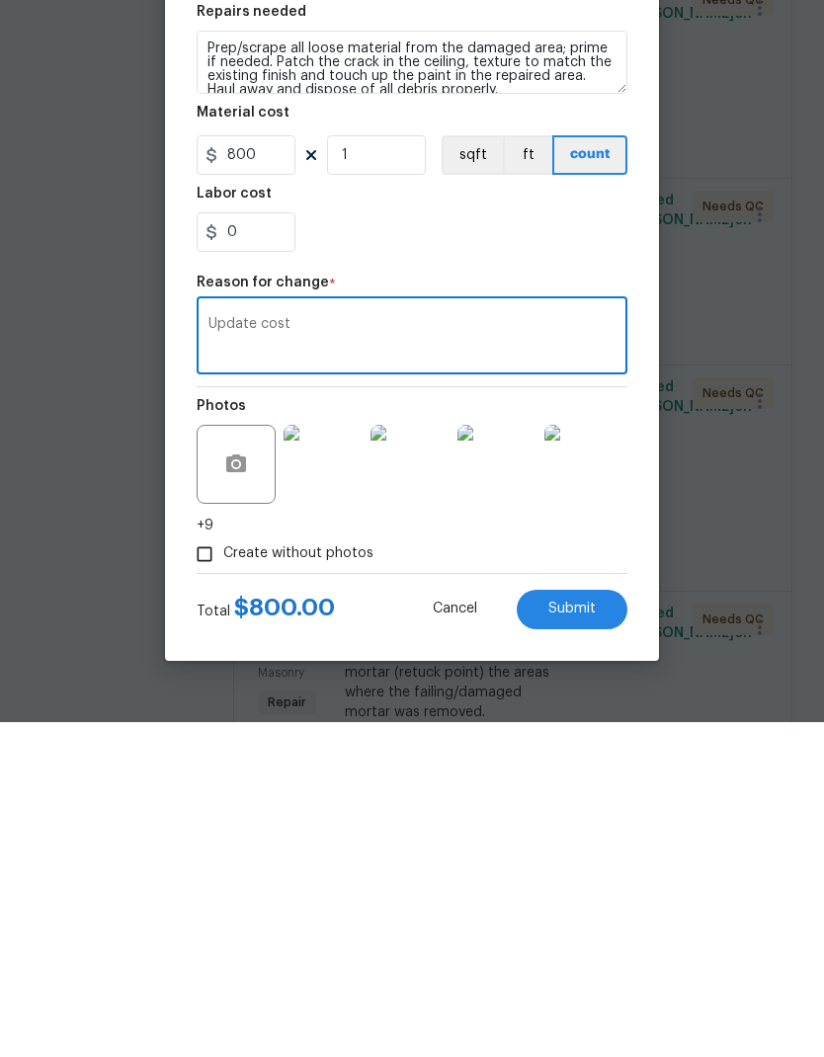
type textarea "Update cost"
click at [449, 547] on div "0" at bounding box center [412, 567] width 431 height 40
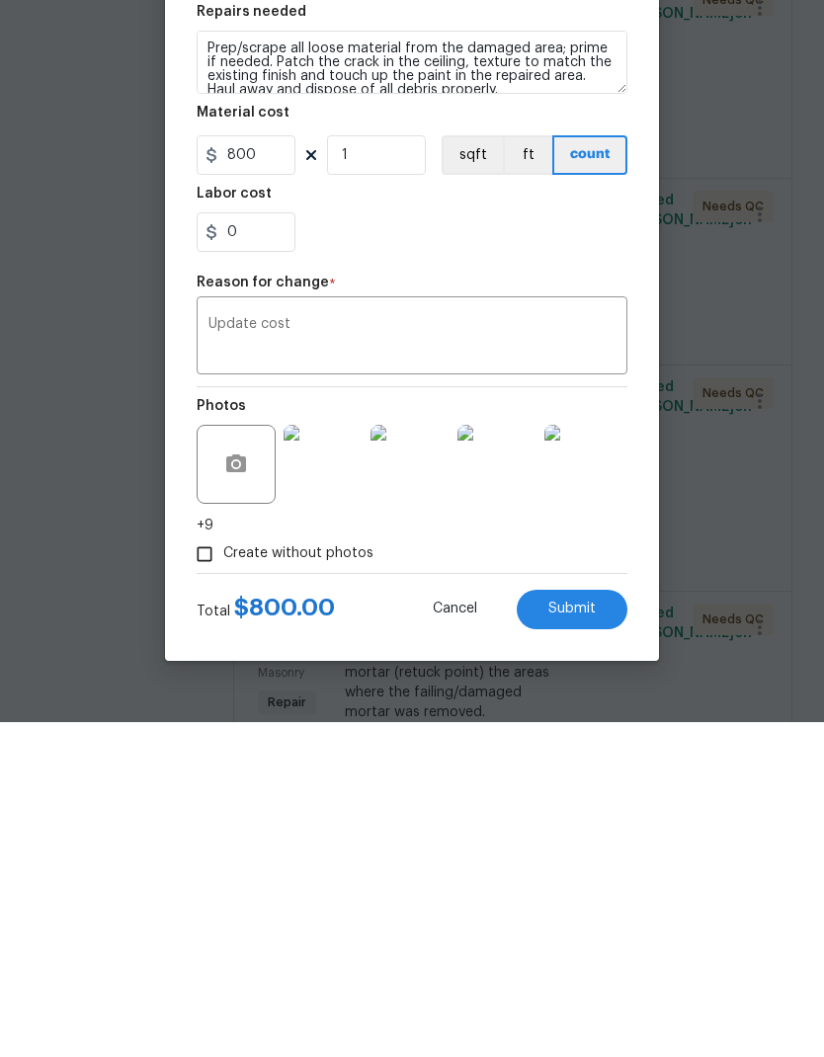
scroll to position [79, 0]
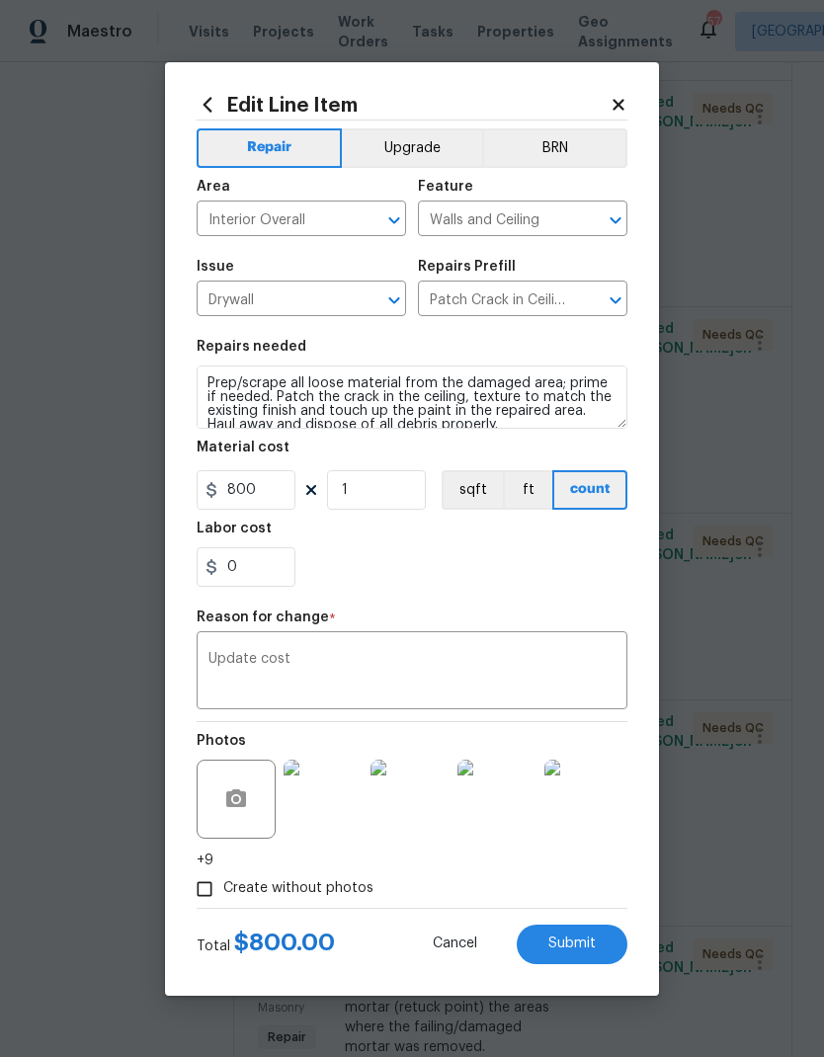
click at [599, 940] on button "Submit" at bounding box center [572, 945] width 111 height 40
type input "500"
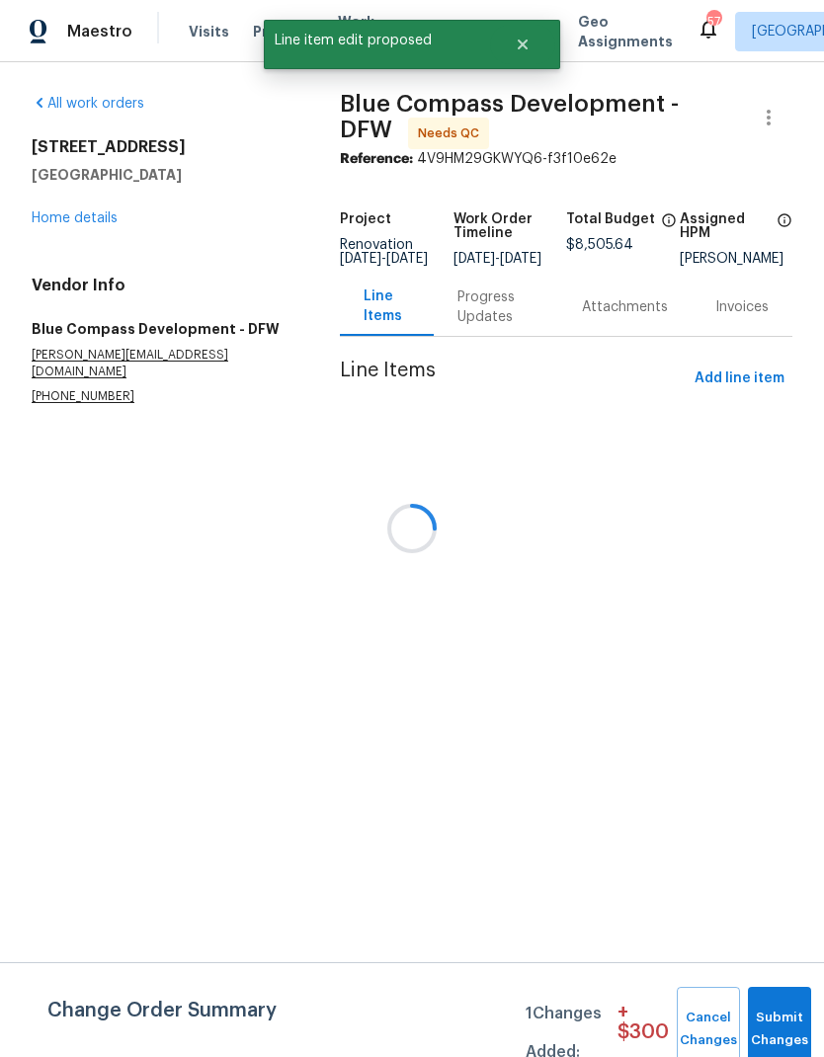
scroll to position [0, 0]
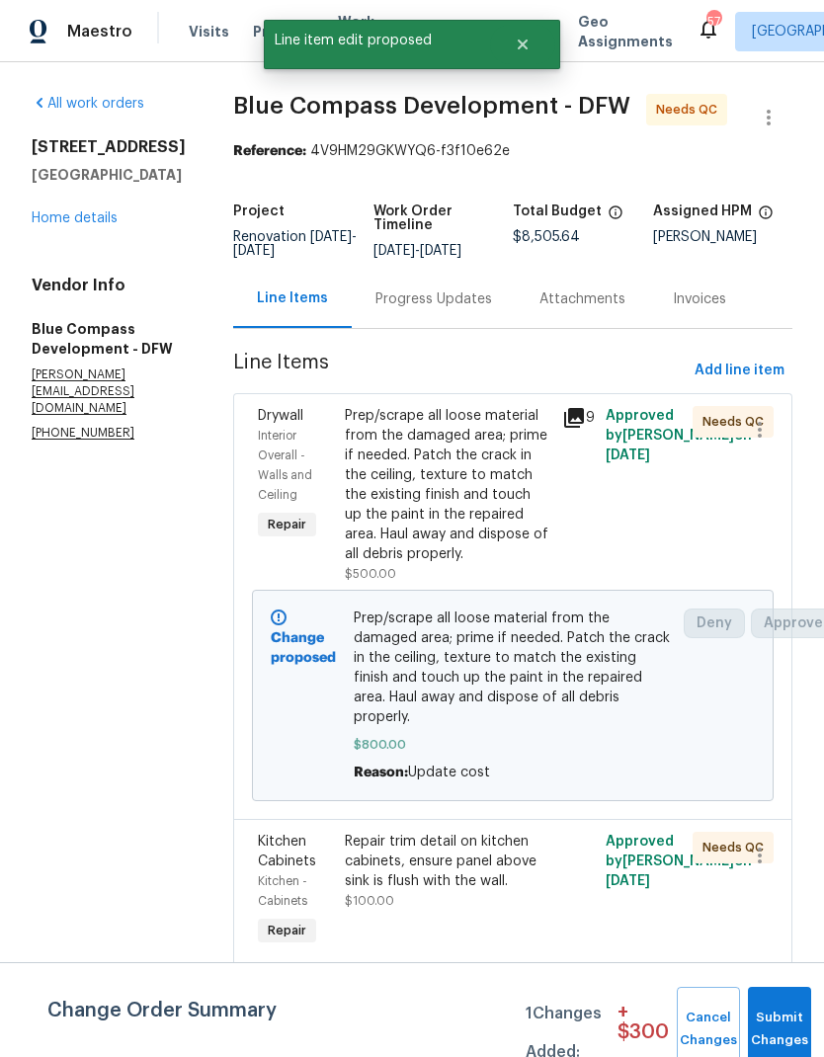
click at [776, 1026] on button "Submit Changes" at bounding box center [779, 1029] width 63 height 85
